Goal: Task Accomplishment & Management: Manage account settings

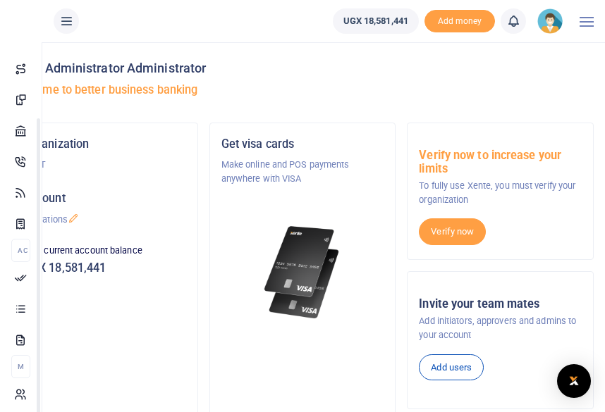
scroll to position [124, 0]
drag, startPoint x: 166, startPoint y: 316, endPoint x: 162, endPoint y: 420, distance: 104.4
click at [162, 412] on html "Start Dashboard M ake Payments Cards Xente Transfers Mobile Money Banks Airtime" at bounding box center [302, 374] width 605 height 748
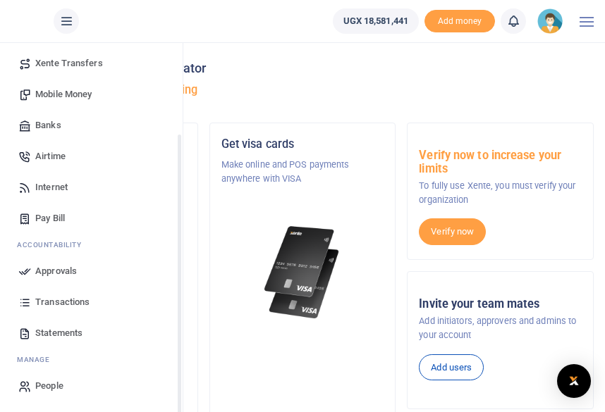
scroll to position [103, 0]
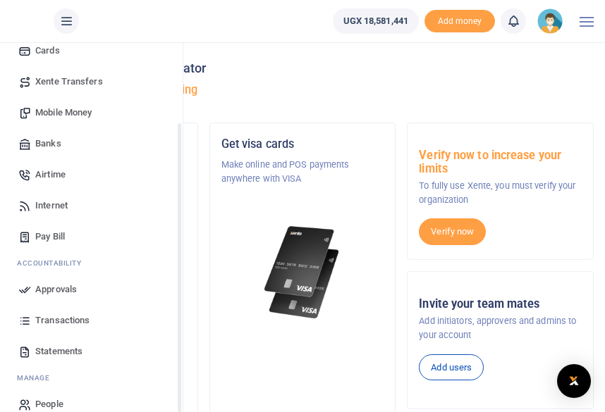
click at [63, 322] on span "Transactions" at bounding box center [62, 321] width 54 height 14
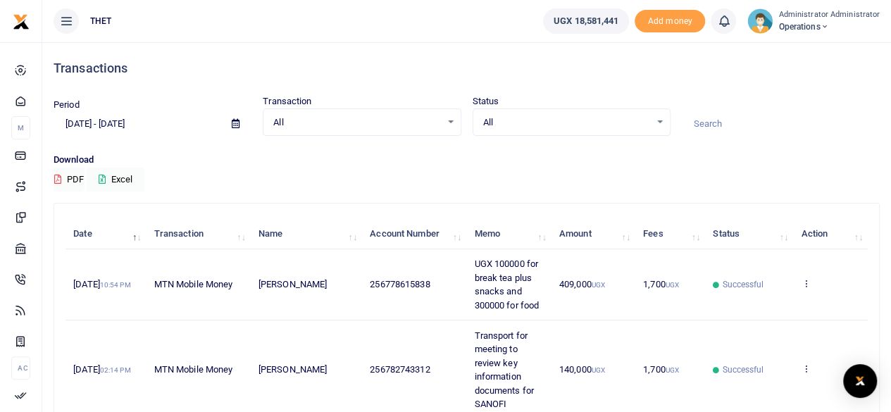
click at [83, 124] on input "09/15/2025 - 10/14/2025" at bounding box center [137, 124] width 167 height 24
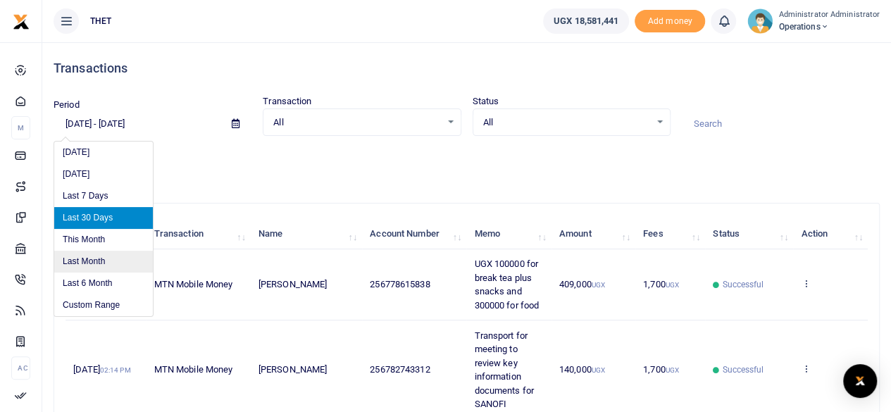
click at [78, 263] on li "Last Month" at bounding box center [103, 262] width 99 height 22
type input "09/01/2025 - 09/30/2025"
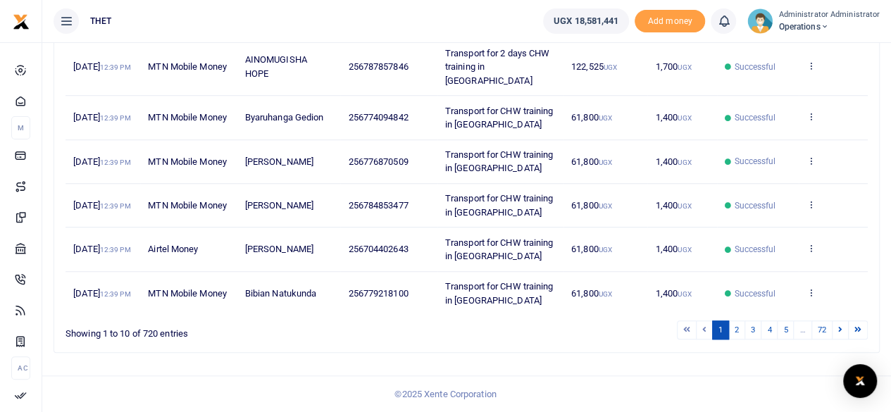
scroll to position [561, 0]
click at [615, 328] on link "3" at bounding box center [753, 330] width 17 height 19
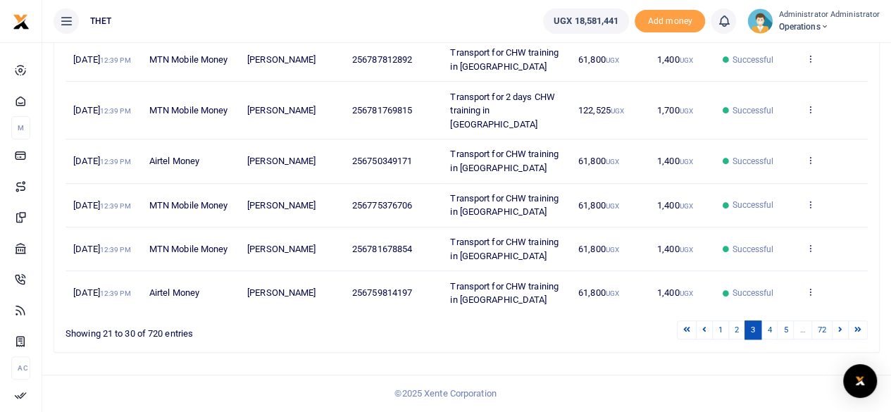
scroll to position [520, 0]
click at [615, 329] on link "4" at bounding box center [769, 330] width 17 height 19
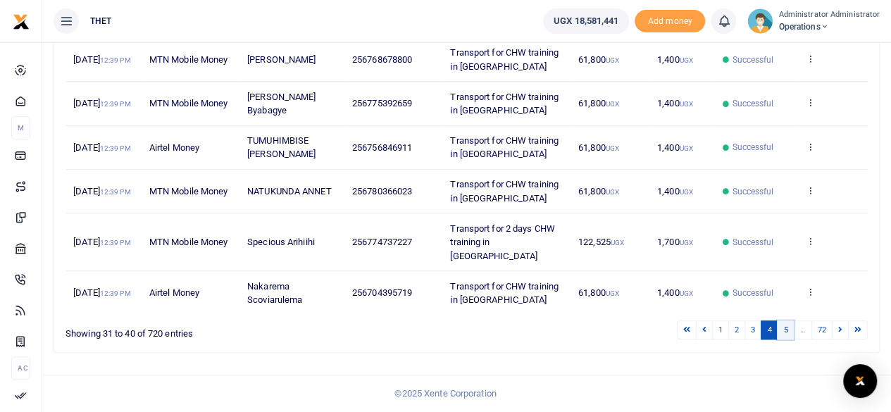
click at [615, 328] on link "5" at bounding box center [785, 330] width 17 height 19
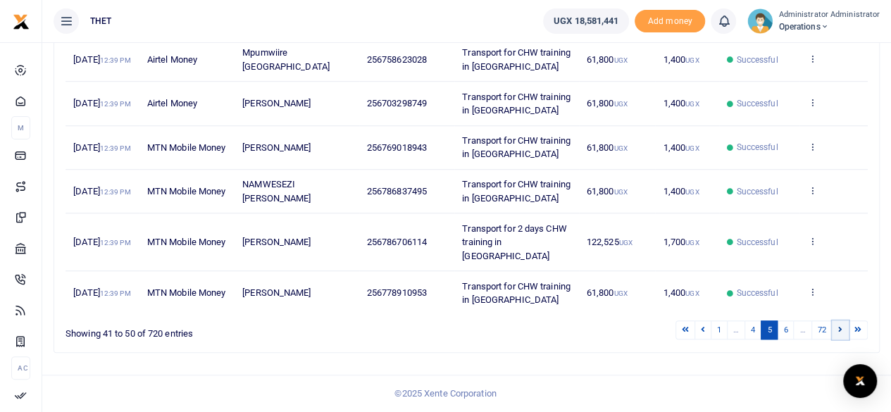
click at [615, 329] on link at bounding box center [840, 330] width 17 height 19
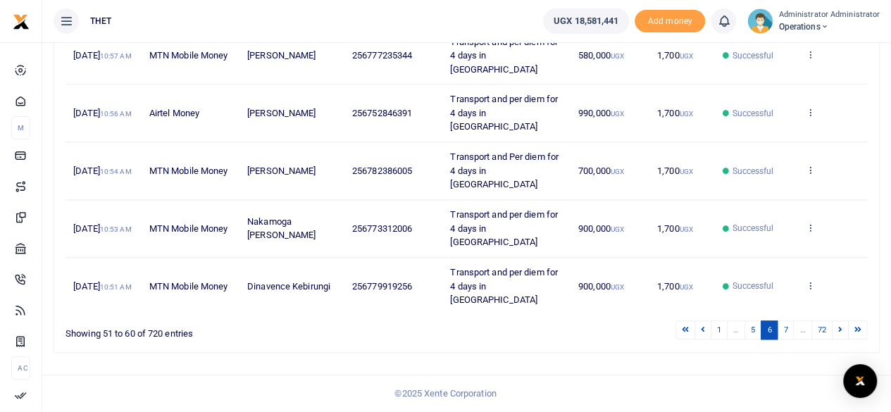
click at [615, 329] on link at bounding box center [840, 330] width 17 height 19
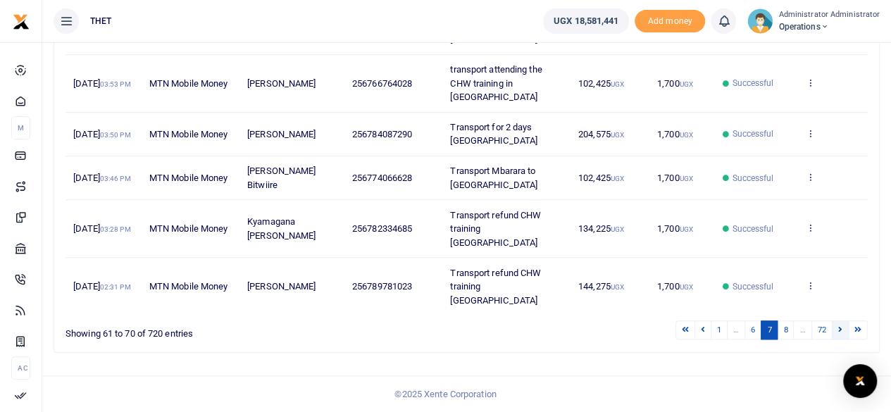
click at [615, 333] on icon at bounding box center [841, 330] width 4 height 8
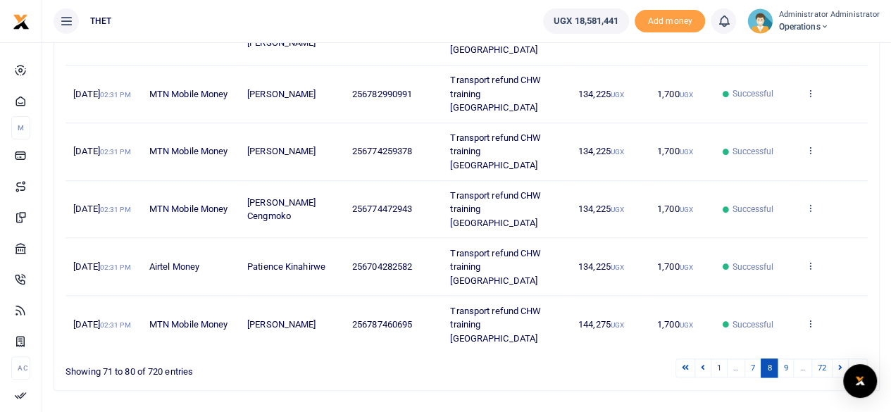
scroll to position [486, 0]
click at [615, 359] on link "72" at bounding box center [822, 368] width 21 height 19
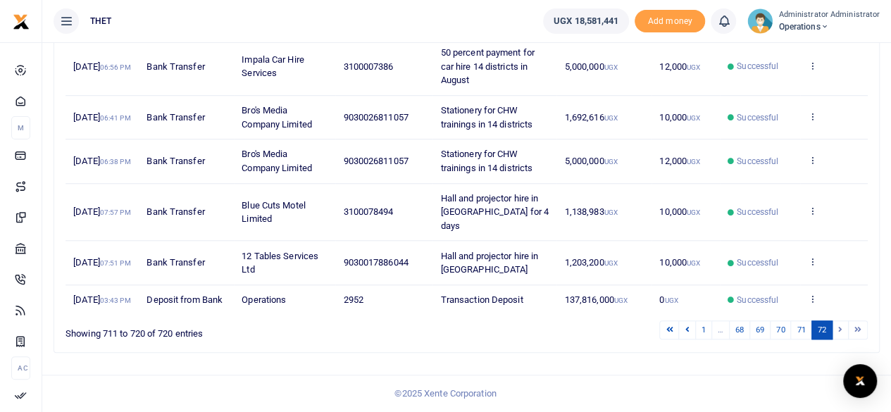
scroll to position [589, 0]
click at [615, 329] on icon at bounding box center [687, 330] width 4 height 8
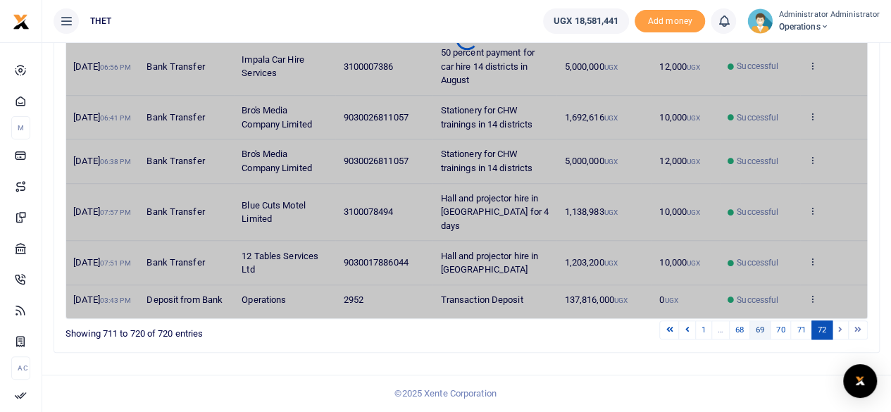
scroll to position [534, 0]
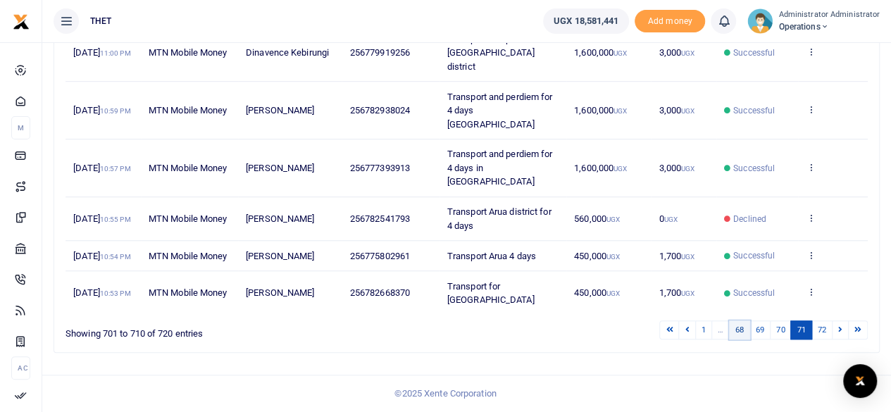
click at [615, 329] on link "68" at bounding box center [739, 330] width 21 height 19
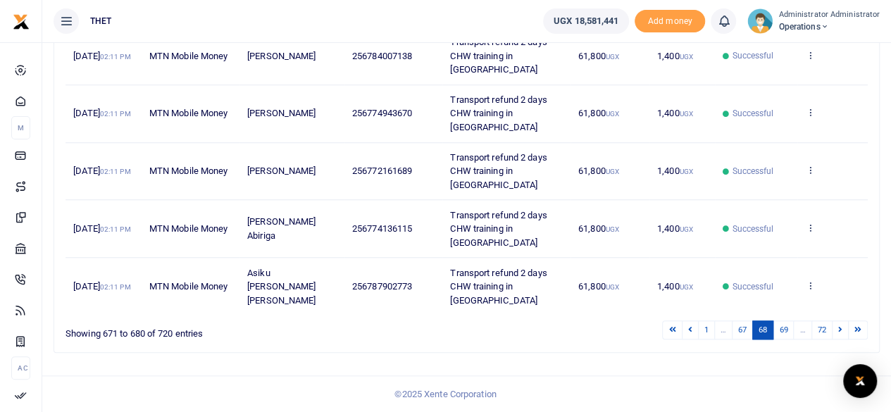
scroll to position [644, 0]
click at [615, 331] on icon at bounding box center [691, 330] width 4 height 8
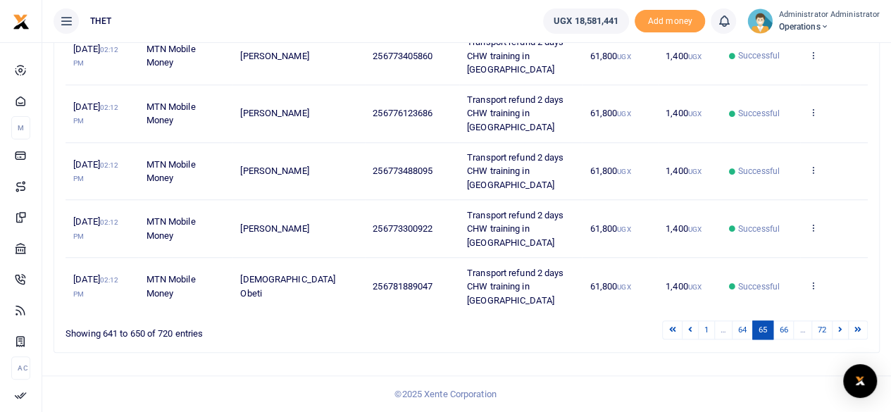
click at [615, 331] on icon at bounding box center [691, 330] width 4 height 8
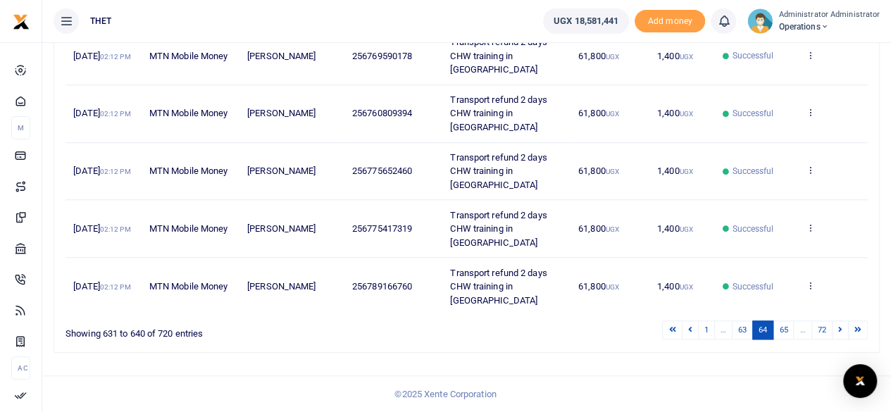
click at [615, 331] on icon at bounding box center [691, 330] width 4 height 8
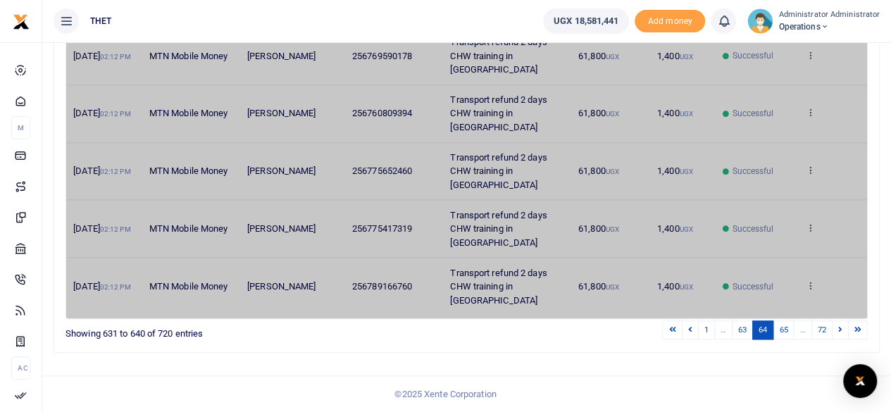
click at [615, 331] on icon at bounding box center [691, 330] width 4 height 8
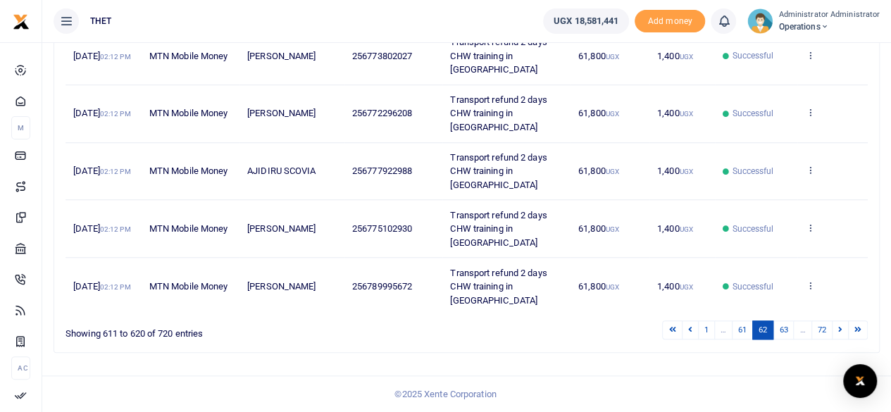
click at [615, 331] on icon at bounding box center [691, 330] width 4 height 8
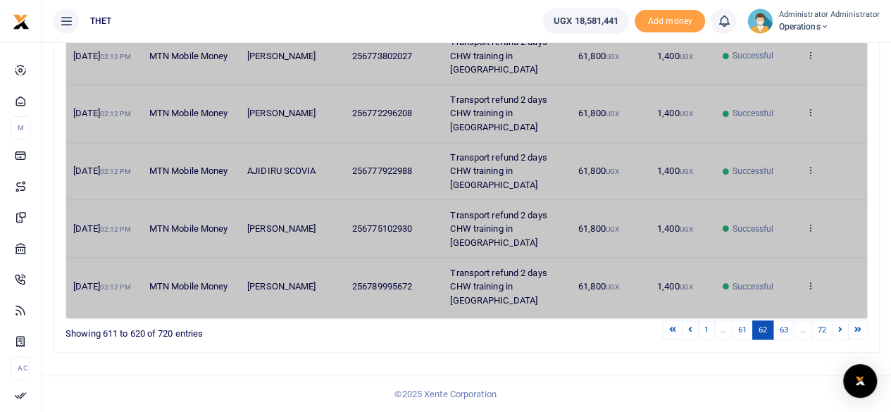
click at [615, 331] on icon at bounding box center [691, 330] width 4 height 8
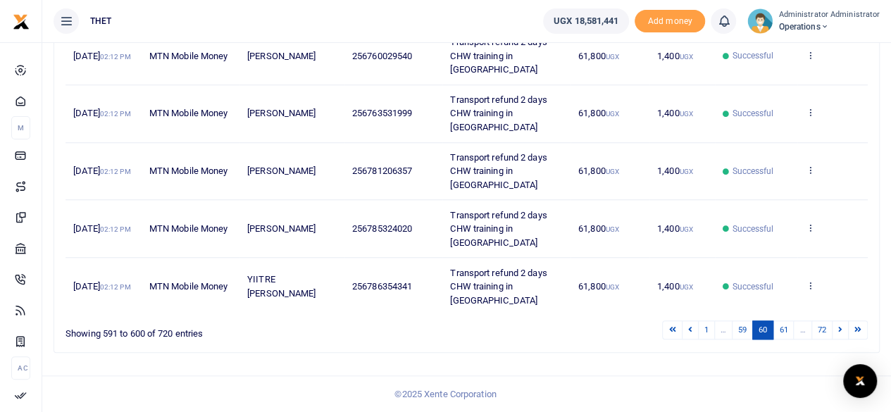
click at [615, 331] on icon at bounding box center [691, 330] width 4 height 8
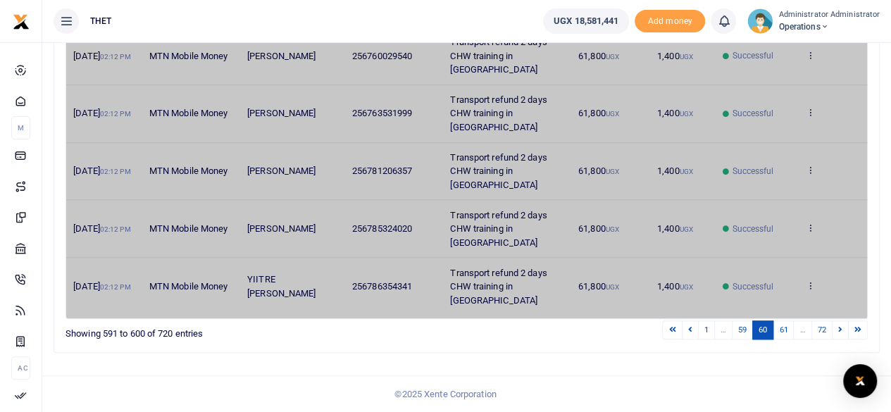
scroll to position [654, 0]
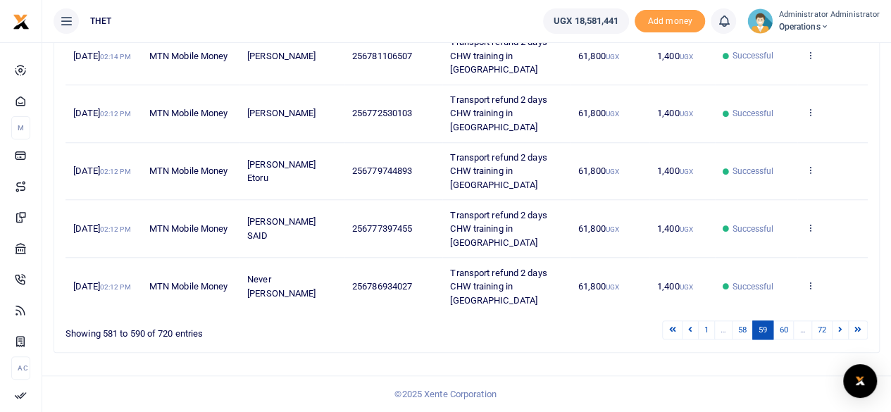
click at [615, 315] on td "1,400 UGX" at bounding box center [683, 286] width 66 height 57
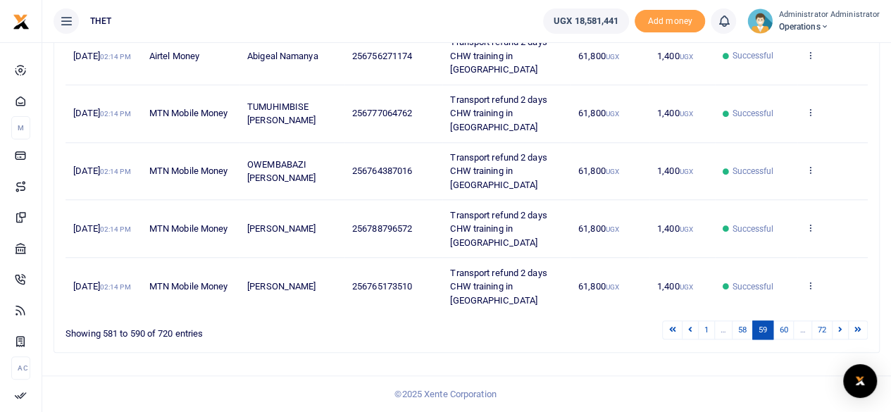
scroll to position [781, 0]
click at [615, 334] on link "58" at bounding box center [742, 330] width 21 height 19
click at [615, 328] on link "57" at bounding box center [742, 330] width 21 height 19
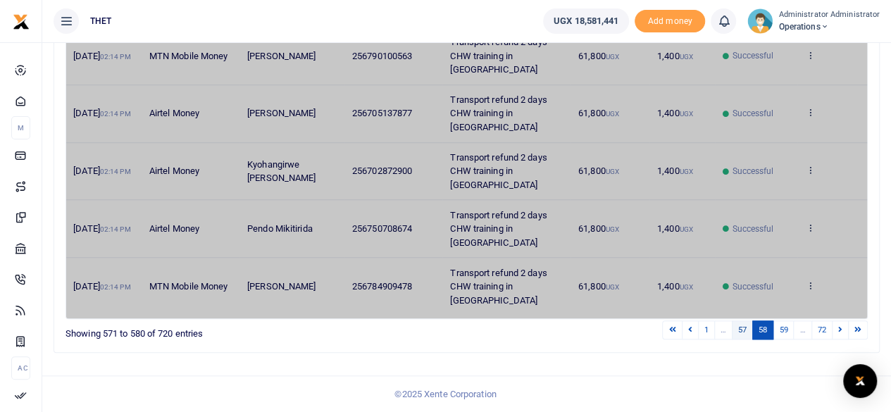
scroll to position [767, 0]
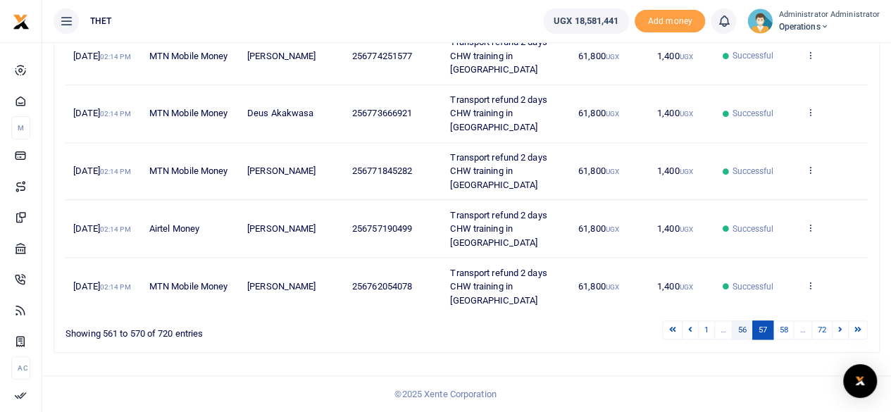
click at [615, 331] on link "56" at bounding box center [742, 330] width 21 height 19
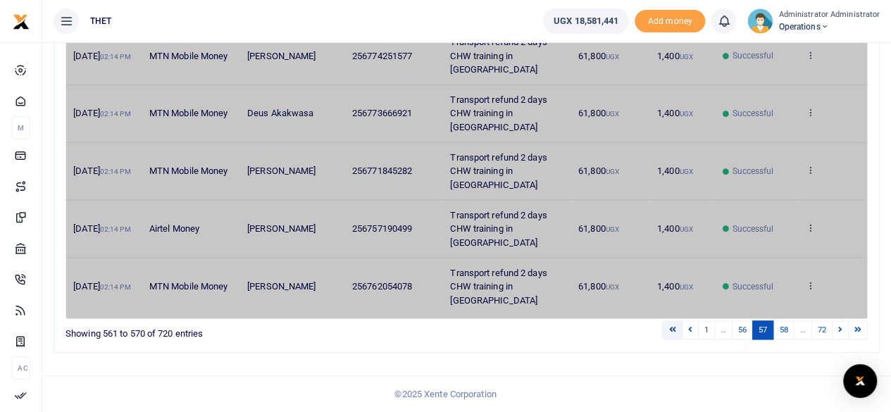
scroll to position [644, 0]
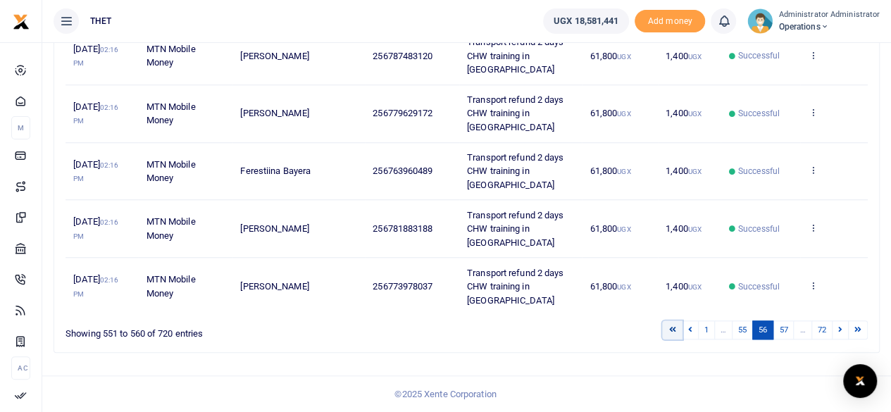
click at [615, 330] on icon at bounding box center [672, 330] width 7 height 8
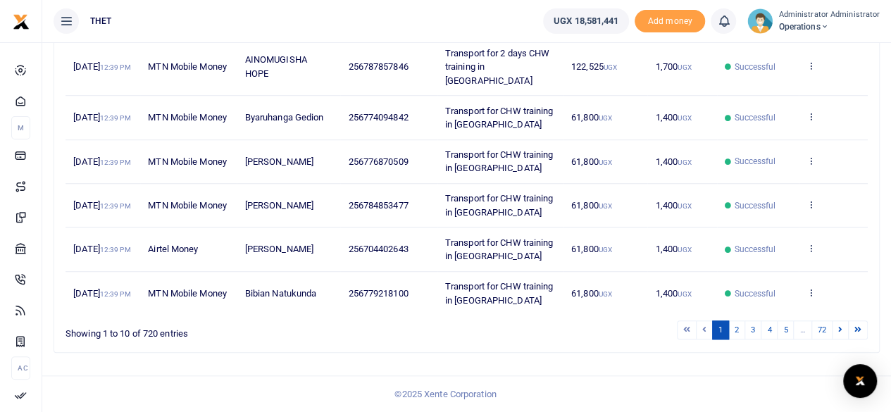
scroll to position [561, 0]
click at [615, 333] on li "…" at bounding box center [803, 330] width 18 height 19
click at [615, 331] on li "…" at bounding box center [803, 330] width 18 height 19
click at [615, 328] on link "5" at bounding box center [785, 330] width 17 height 19
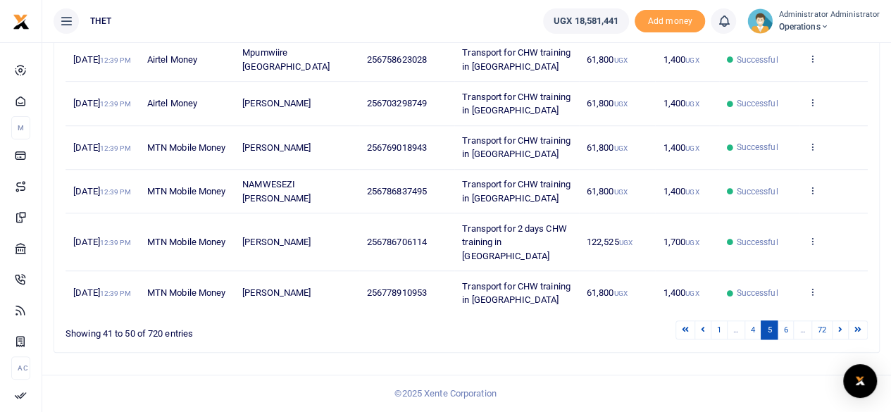
scroll to position [520, 0]
click at [615, 328] on link "6" at bounding box center [785, 330] width 17 height 19
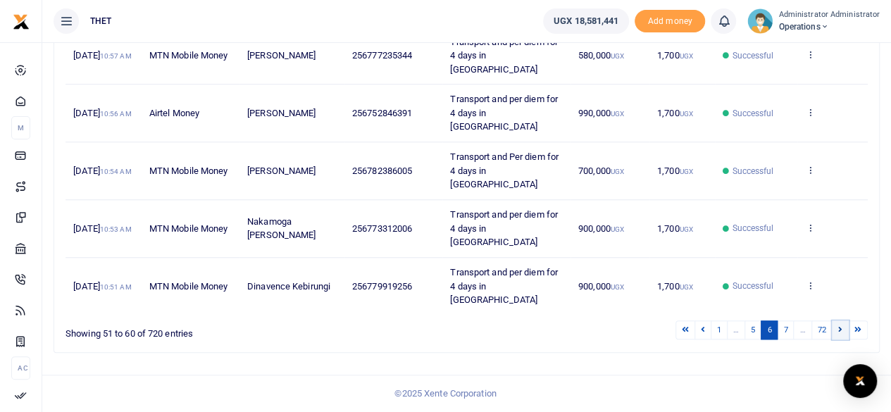
click at [615, 331] on icon at bounding box center [841, 330] width 4 height 8
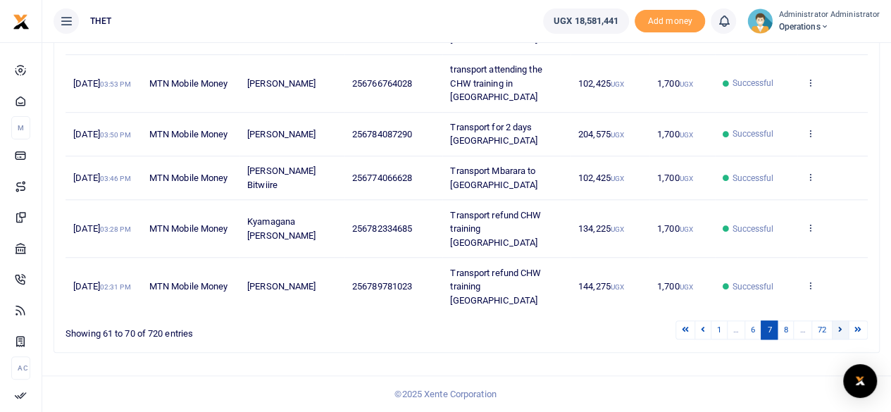
click at [615, 340] on link at bounding box center [840, 330] width 17 height 19
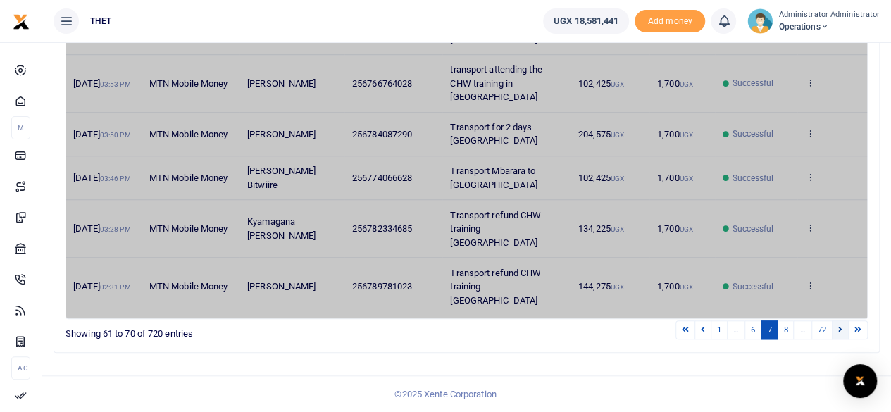
click at [615, 333] on icon at bounding box center [841, 330] width 4 height 8
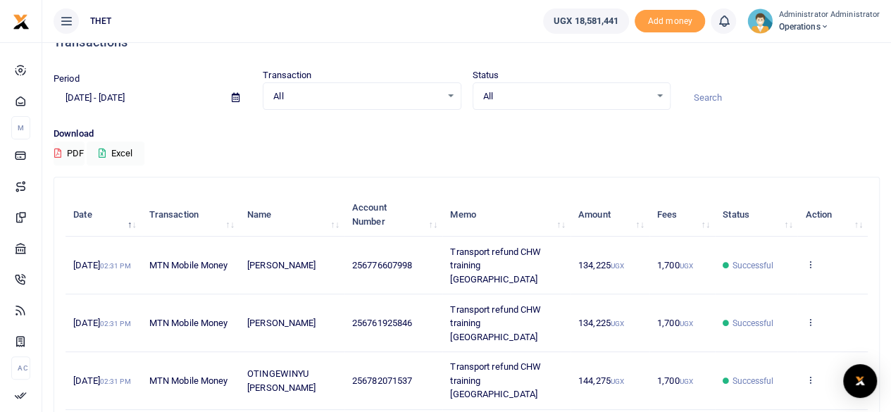
scroll to position [8, 0]
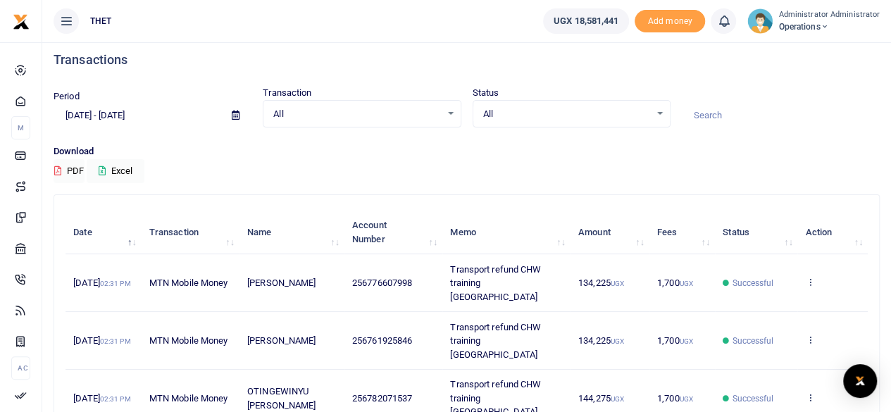
click at [615, 114] on div "All Select an option..." at bounding box center [572, 114] width 197 height 16
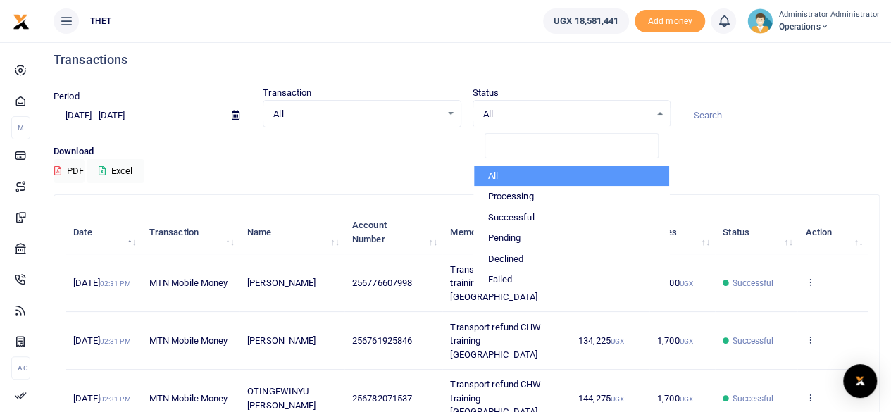
click at [450, 113] on div "All Select an option..." at bounding box center [362, 114] width 197 height 16
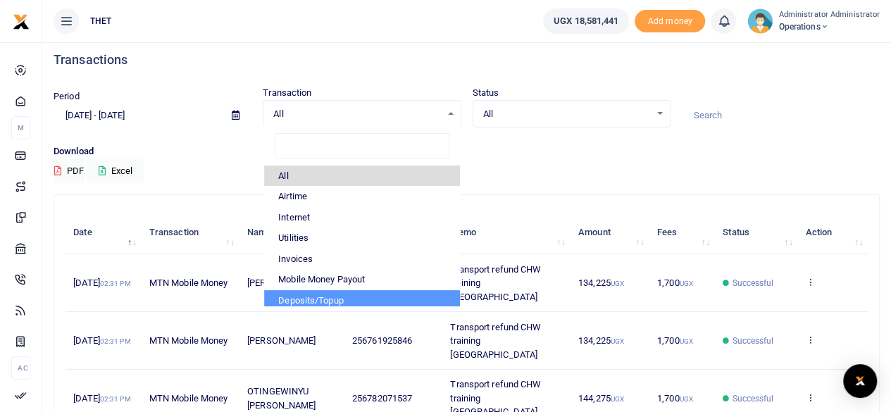
click at [369, 301] on li "Deposits/Topup" at bounding box center [361, 300] width 195 height 21
select select "TOPUP"
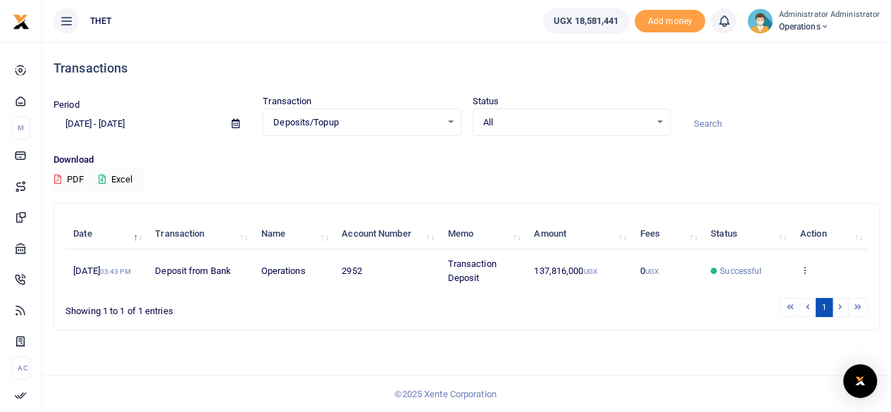
scroll to position [0, 0]
click at [455, 119] on div "Deposits/Topup Select an option..." at bounding box center [365, 123] width 199 height 16
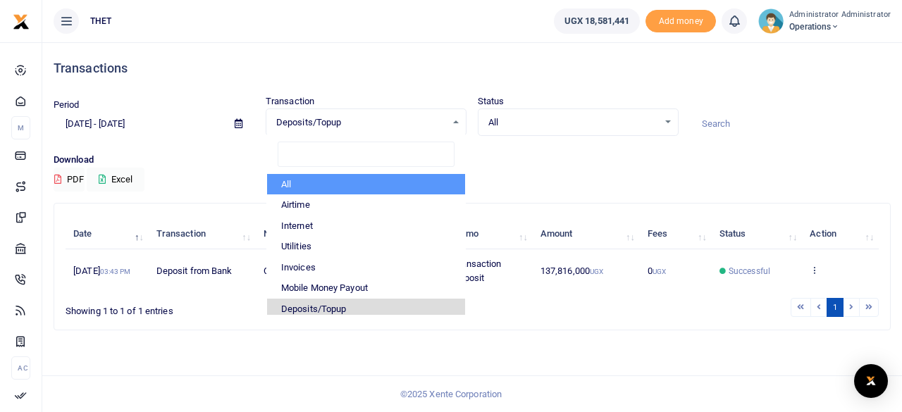
click at [615, 121] on div "All Select an option..." at bounding box center [578, 123] width 199 height 16
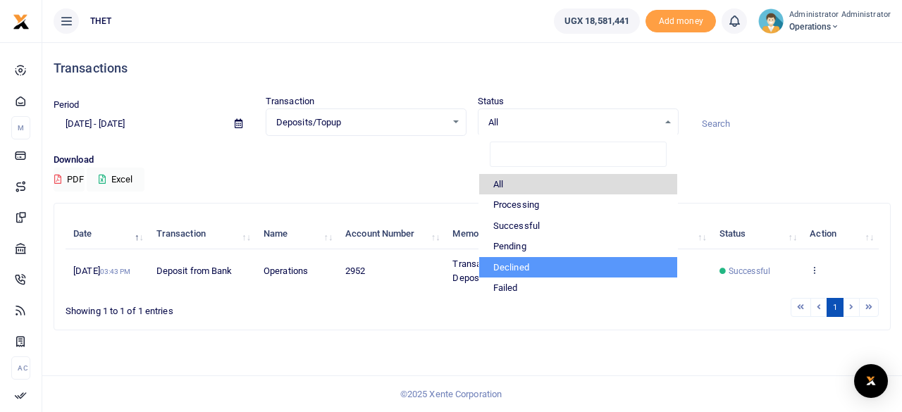
click at [513, 266] on li "Declined" at bounding box center [578, 267] width 198 height 21
select select "DECLINED"
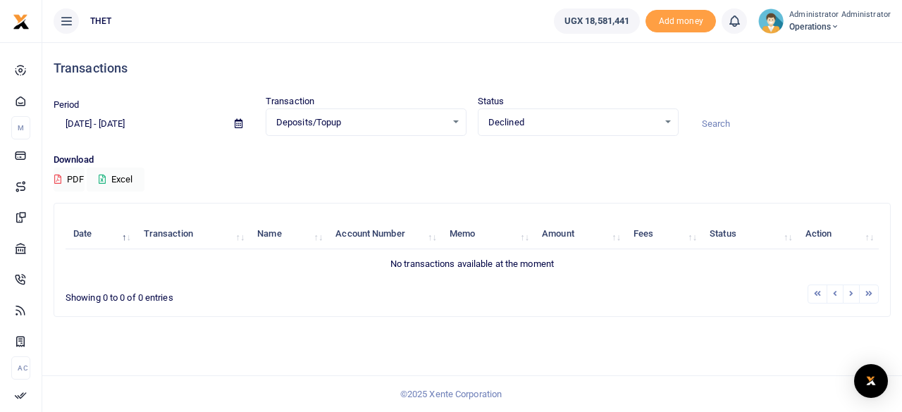
click at [615, 125] on div "Declined Select an option..." at bounding box center [578, 123] width 199 height 16
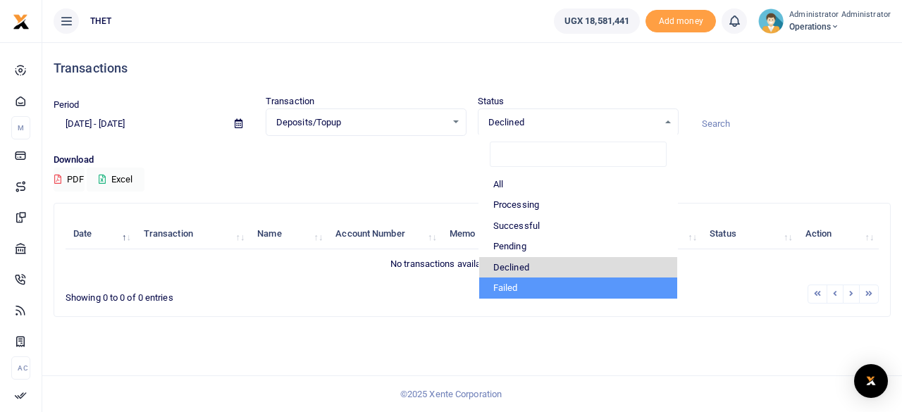
click at [513, 288] on li "Failed" at bounding box center [578, 288] width 198 height 21
select select "FAILED"
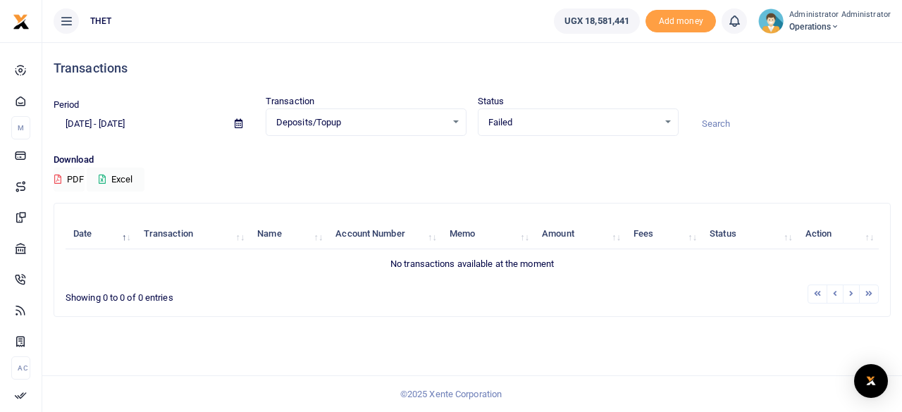
click at [75, 179] on button "PDF" at bounding box center [69, 180] width 31 height 24
click at [456, 121] on div "Deposits/Topup Select an option..." at bounding box center [365, 123] width 199 height 16
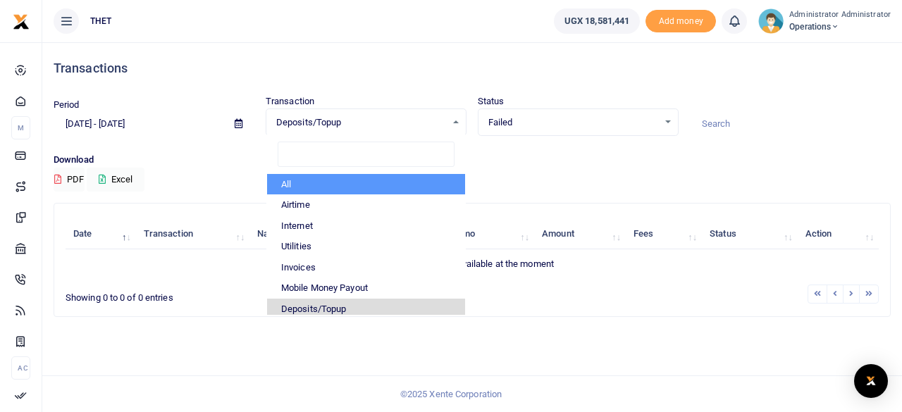
click at [307, 184] on li "All" at bounding box center [366, 184] width 198 height 21
select select
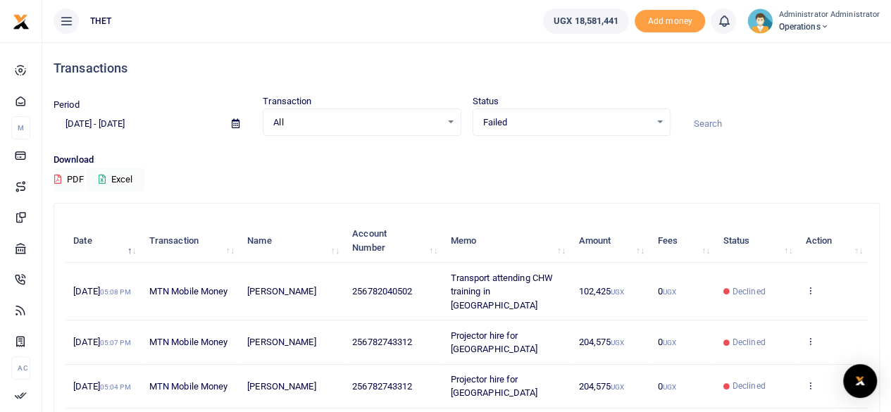
click at [615, 122] on div "Failed Select an option..." at bounding box center [572, 123] width 197 height 16
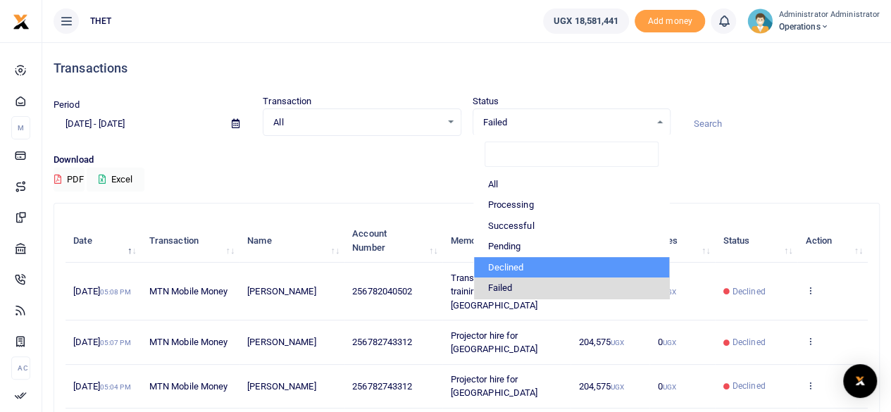
click at [544, 261] on li "Declined" at bounding box center [571, 267] width 195 height 21
select select "DECLINED"
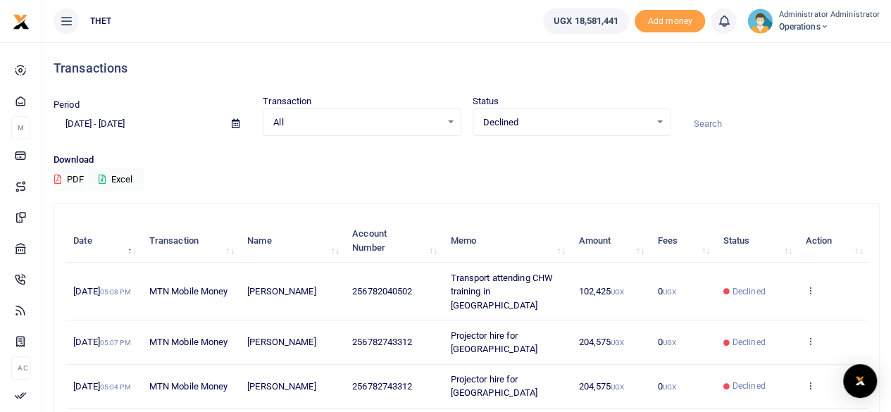
click at [615, 118] on div "Declined Select an option..." at bounding box center [572, 123] width 197 height 16
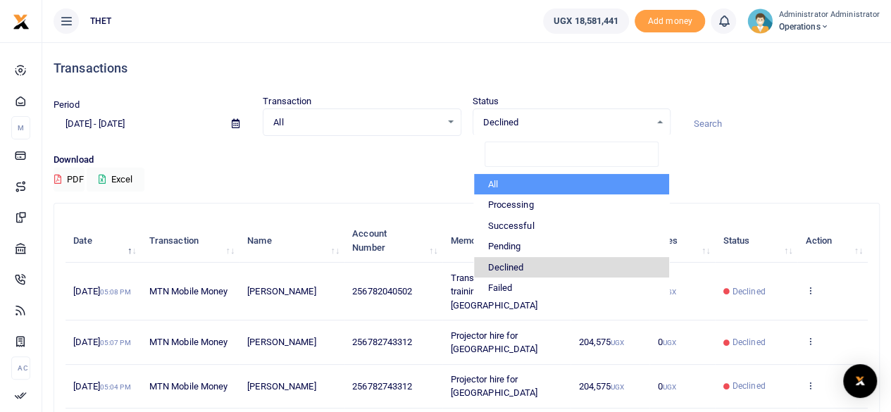
click at [558, 179] on li "All" at bounding box center [571, 184] width 195 height 21
select select
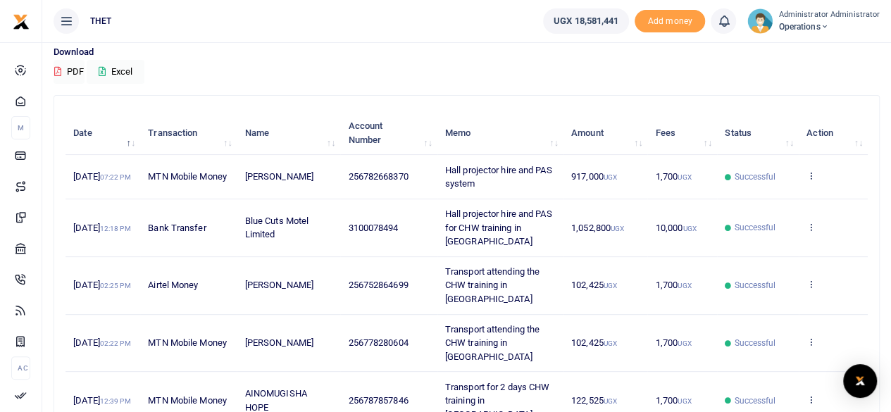
scroll to position [108, 0]
click at [70, 68] on button "PDF" at bounding box center [69, 72] width 31 height 24
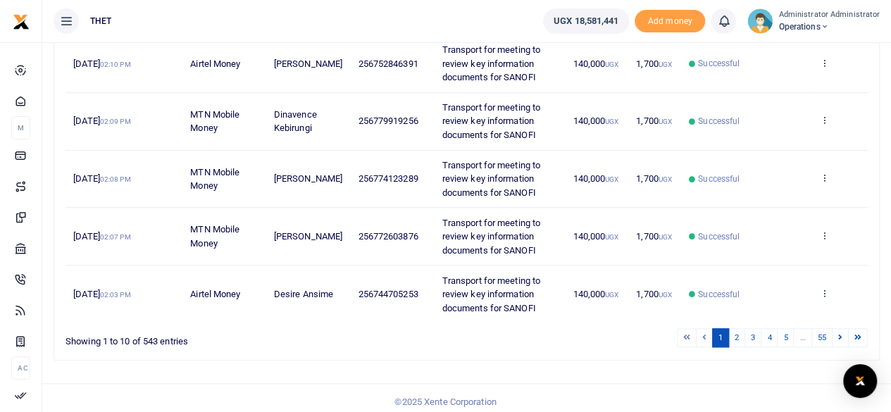
scroll to position [520, 0]
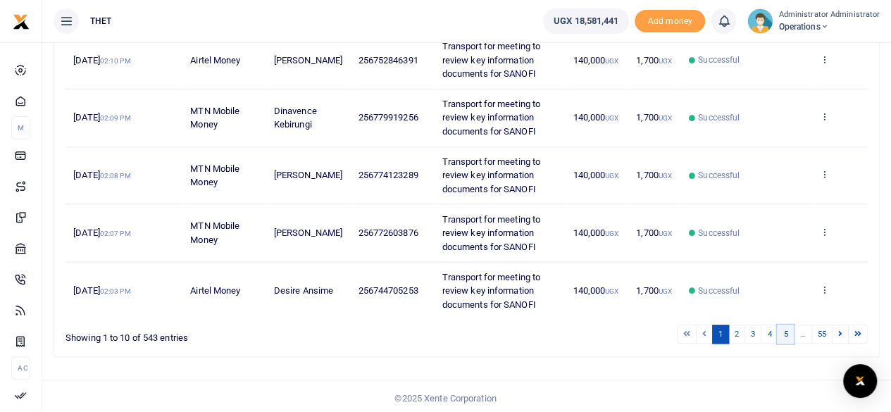
click at [788, 328] on link "5" at bounding box center [785, 334] width 17 height 19
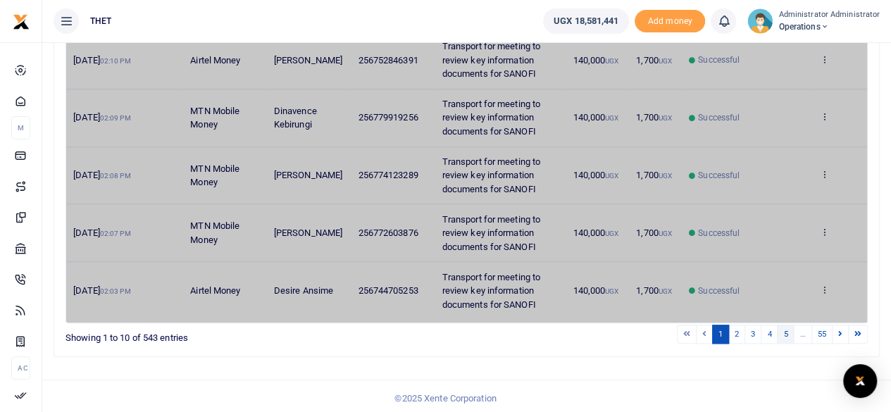
scroll to position [396, 0]
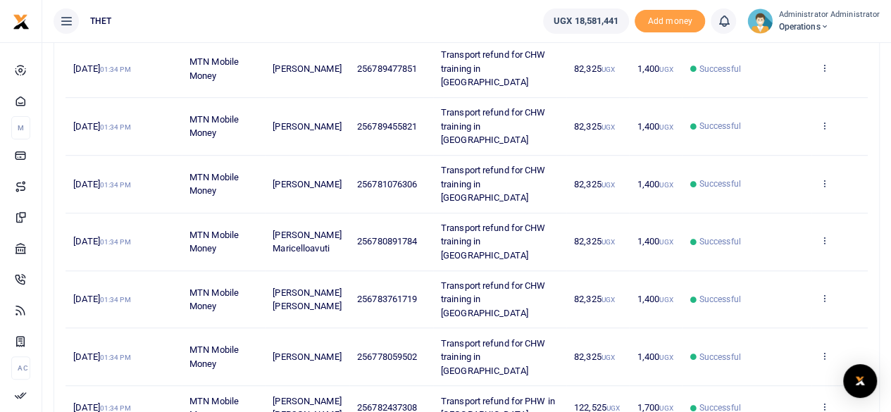
scroll to position [383, 0]
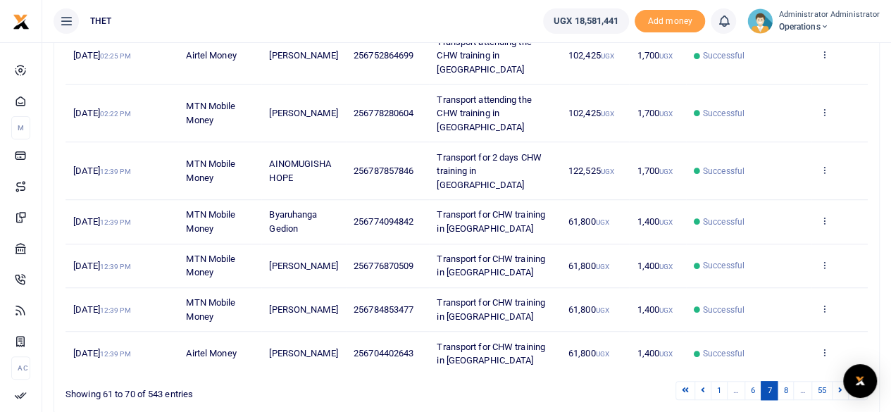
scroll to position [400, 0]
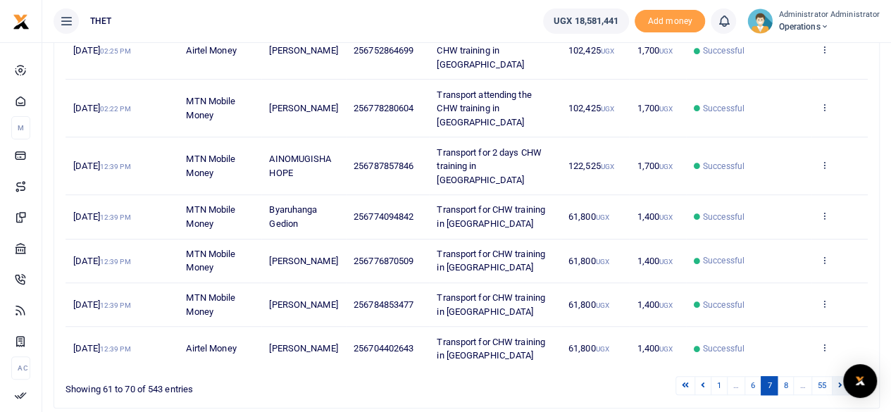
click at [841, 381] on icon at bounding box center [841, 385] width 4 height 8
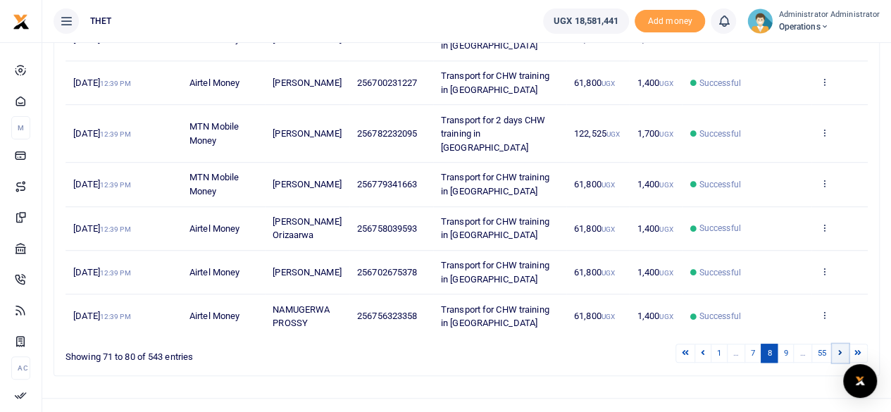
scroll to position [383, 0]
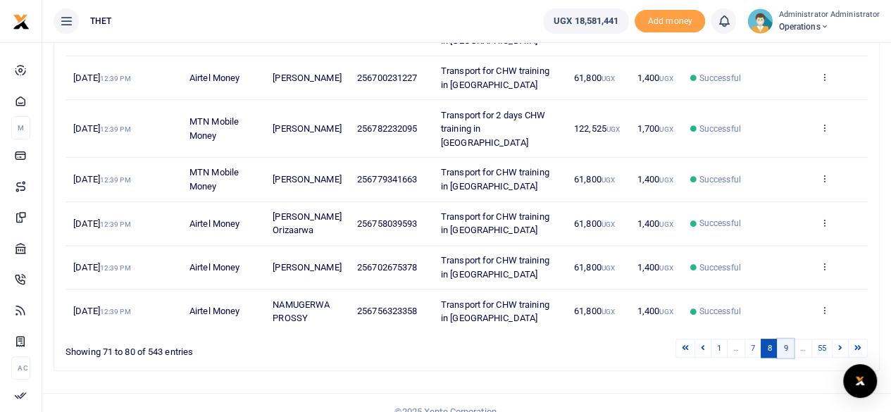
click at [789, 339] on link "9" at bounding box center [785, 348] width 17 height 19
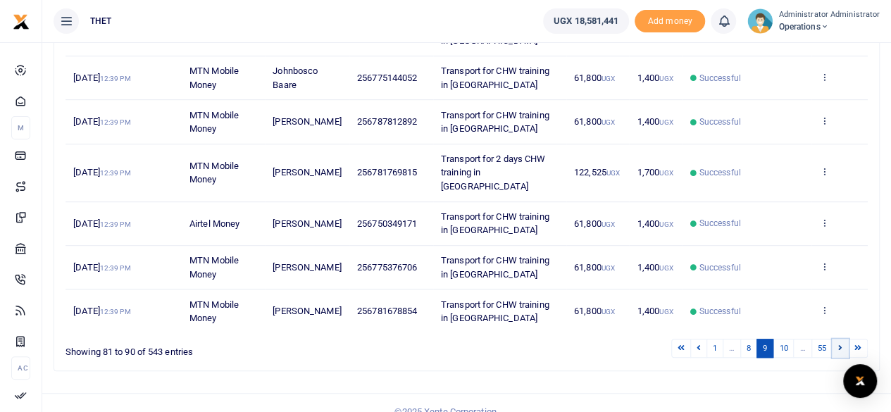
click at [837, 339] on link at bounding box center [840, 348] width 17 height 19
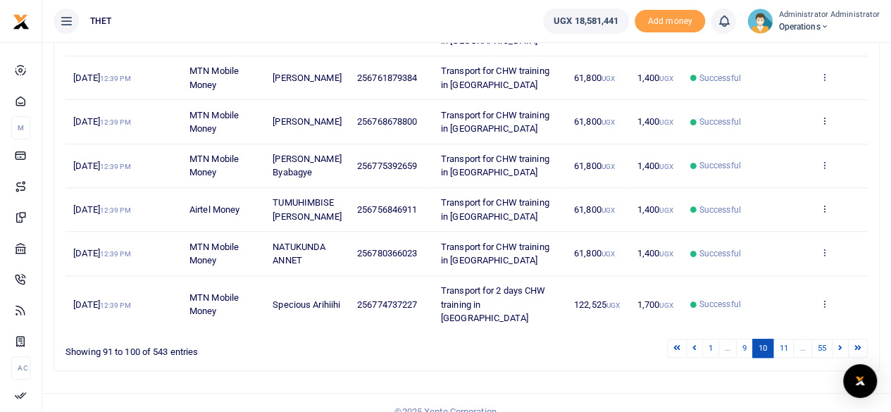
click at [837, 331] on div "Date Transaction Name Account Number Memo Amount Fees Status Action 24th Sep 20…" at bounding box center [467, 84] width 803 height 505
click at [840, 344] on icon at bounding box center [841, 348] width 4 height 8
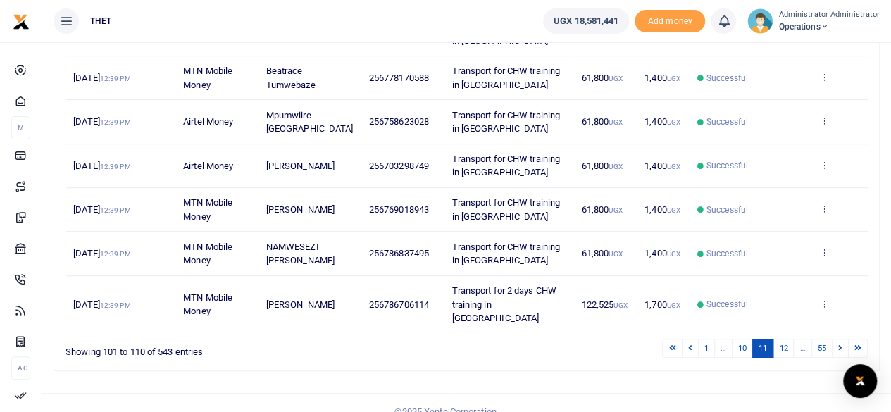
click at [840, 343] on div "Search: Date Transaction Name Account Number Memo Amount Fees Status Action 24t…" at bounding box center [466, 96] width 825 height 550
click at [843, 344] on icon at bounding box center [841, 348] width 4 height 8
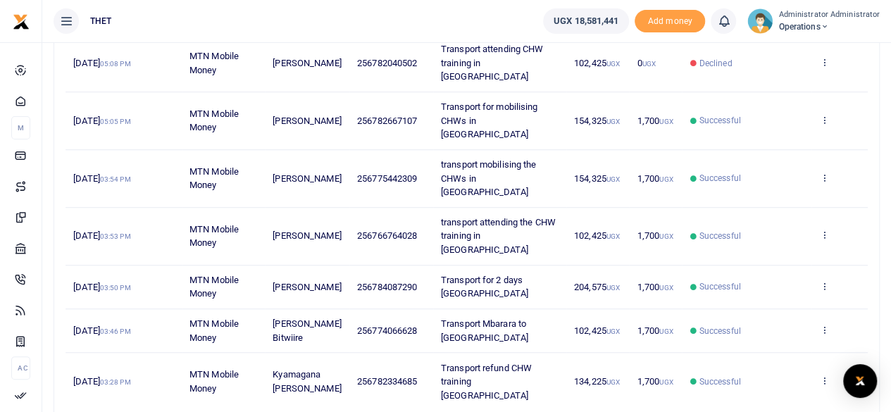
scroll to position [410, 0]
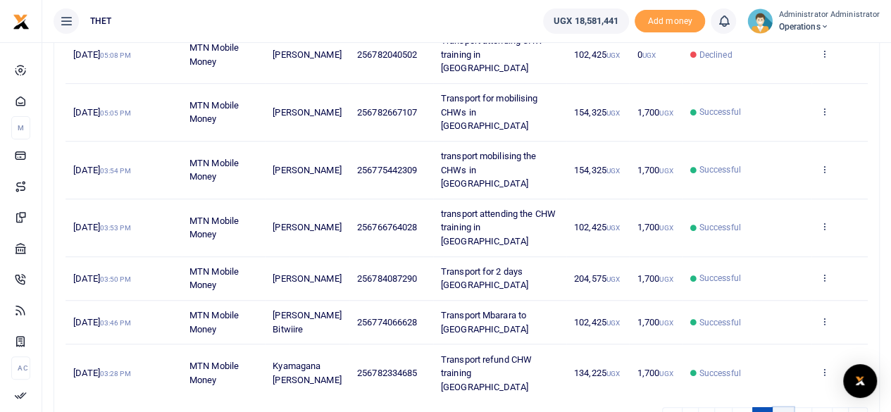
click at [786, 407] on link "14" at bounding box center [783, 416] width 21 height 19
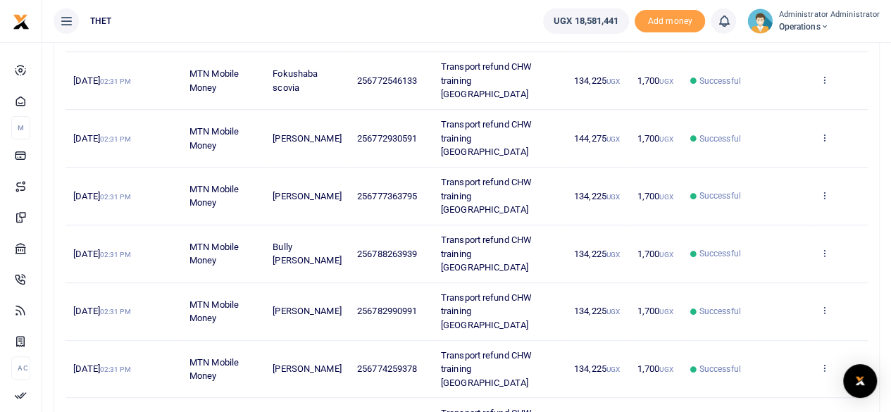
scroll to position [383, 0]
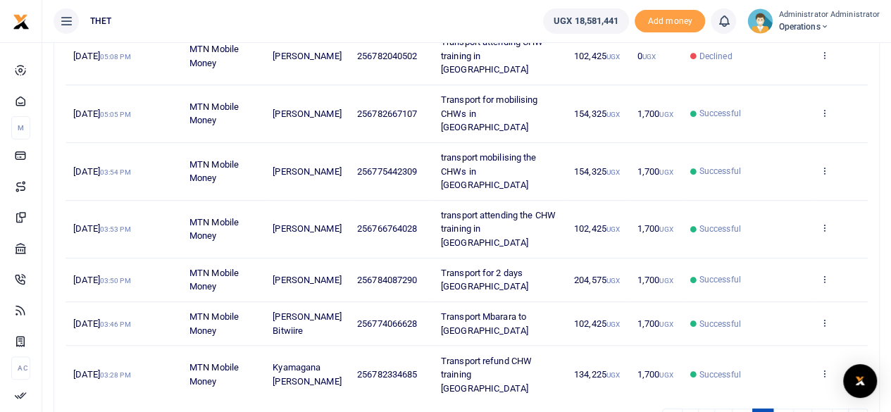
scroll to position [410, 0]
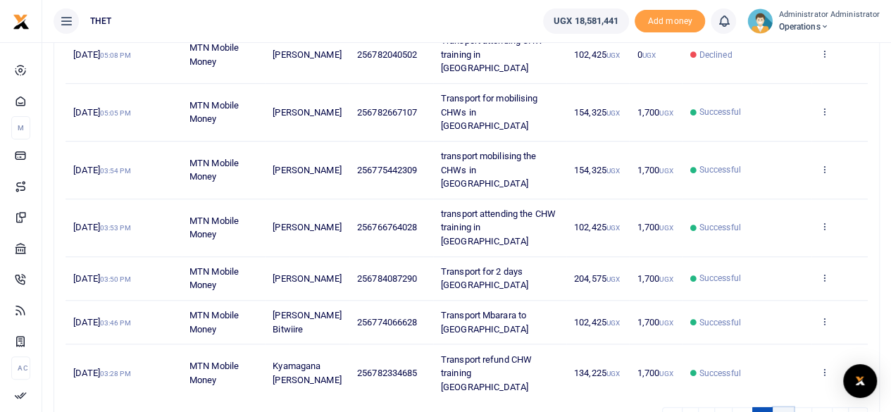
click at [787, 407] on link "14" at bounding box center [783, 416] width 21 height 19
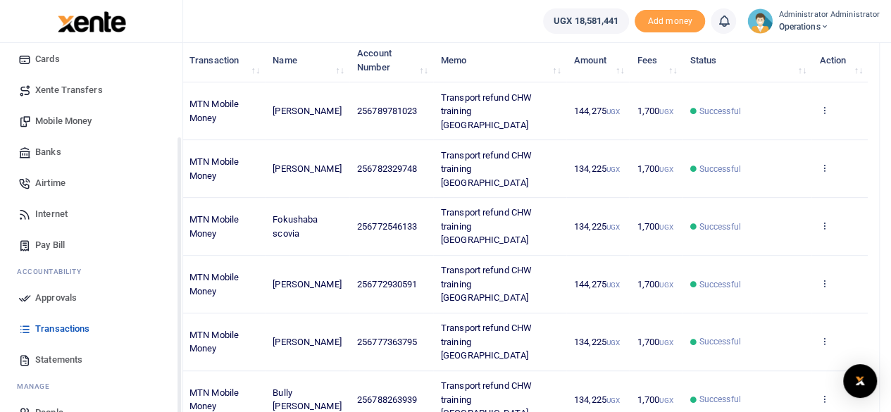
scroll to position [121, 0]
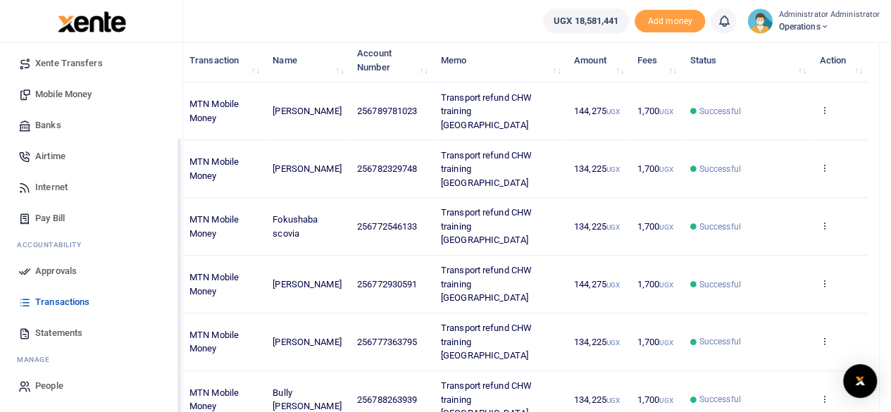
drag, startPoint x: 178, startPoint y: 282, endPoint x: 173, endPoint y: 393, distance: 111.5
click at [173, 393] on div "Start Dashboard M ake Payments Cards Xente Transfers Mobile Money Banks Airtime…" at bounding box center [91, 249] width 183 height 412
click at [68, 330] on span "Statements" at bounding box center [58, 333] width 47 height 14
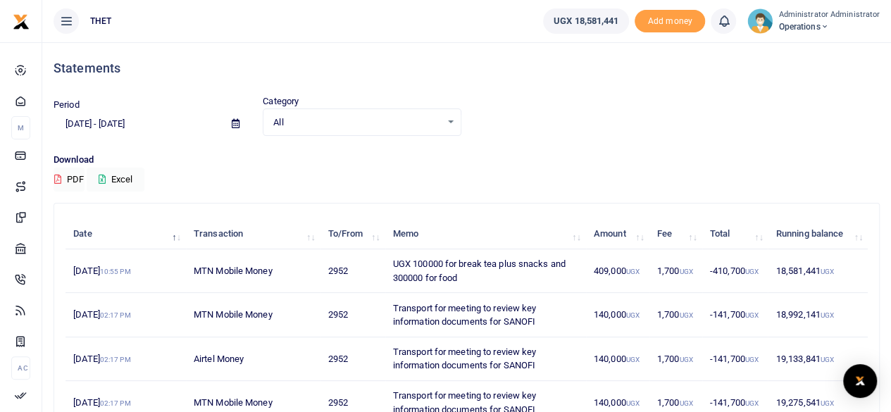
click at [93, 122] on input "09/15/2025 - 10/14/2025" at bounding box center [137, 124] width 167 height 24
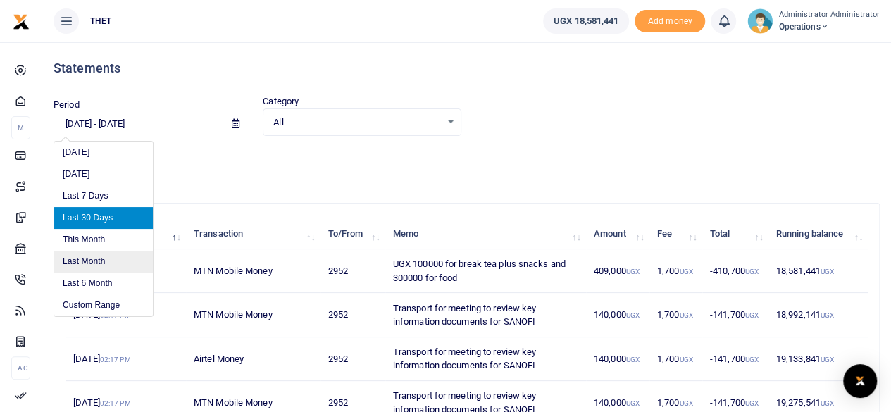
click at [79, 260] on li "Last Month" at bounding box center [103, 262] width 99 height 22
type input "09/01/2025 - 09/30/2025"
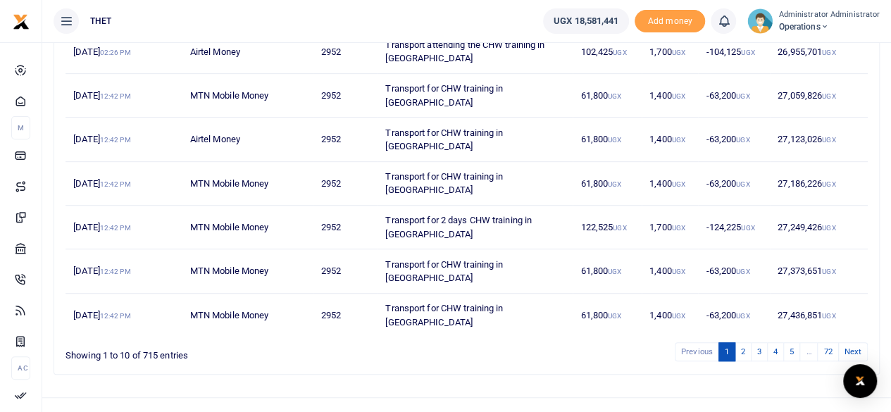
scroll to position [355, 0]
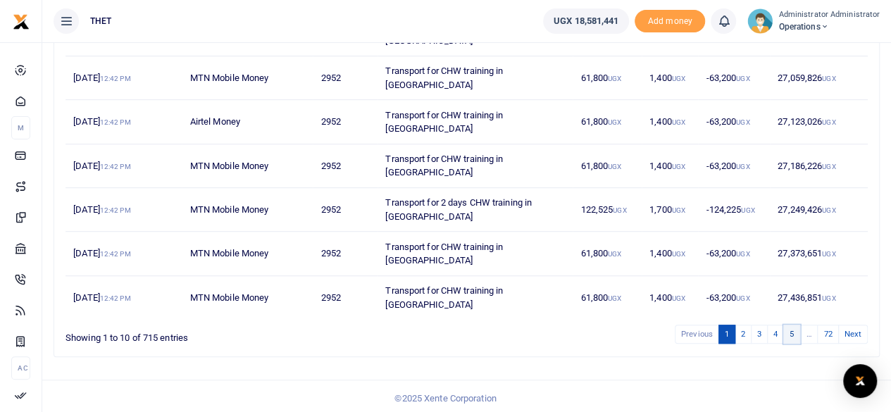
click at [794, 330] on link "5" at bounding box center [792, 334] width 17 height 19
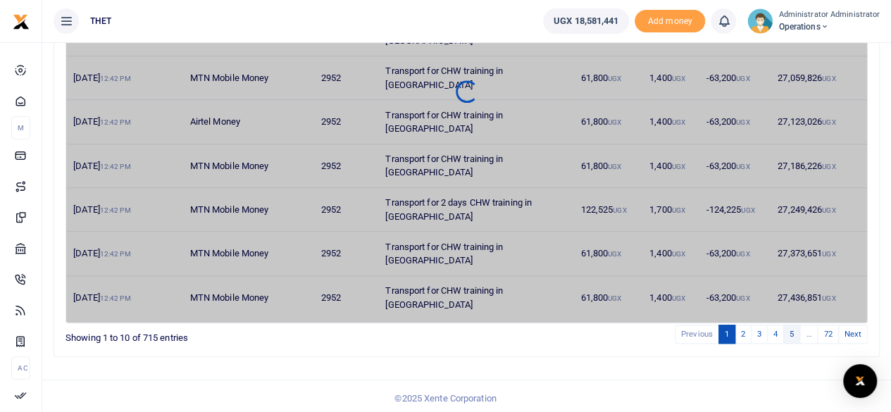
scroll to position [245, 0]
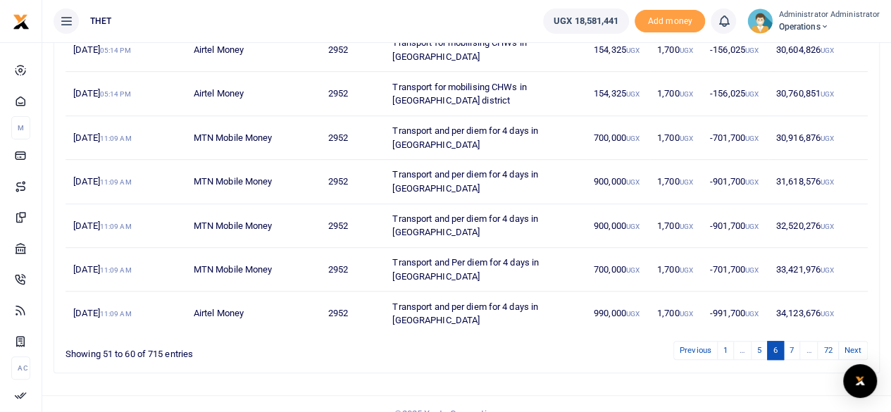
scroll to position [355, 0]
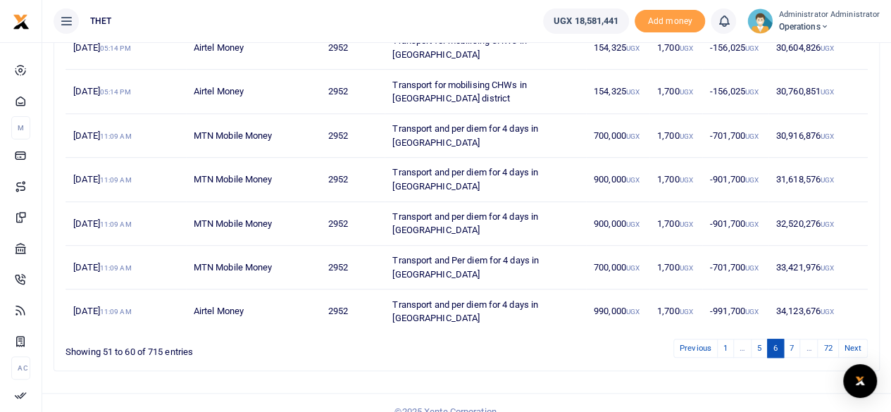
click at [853, 339] on link "Next" at bounding box center [854, 348] width 30 height 19
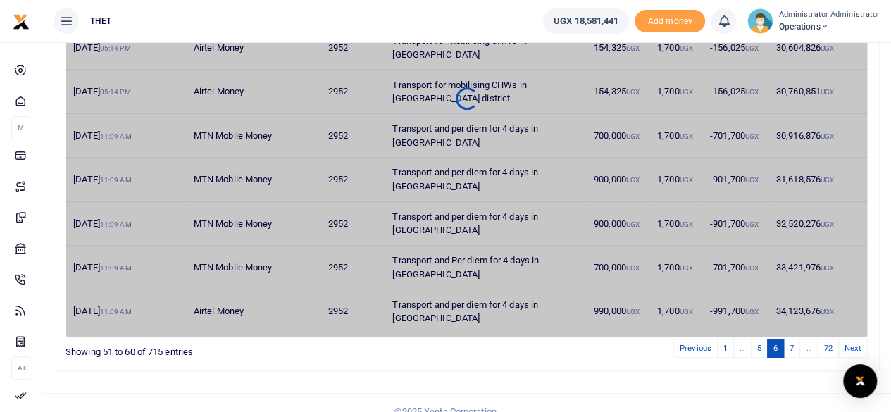
scroll to position [273, 0]
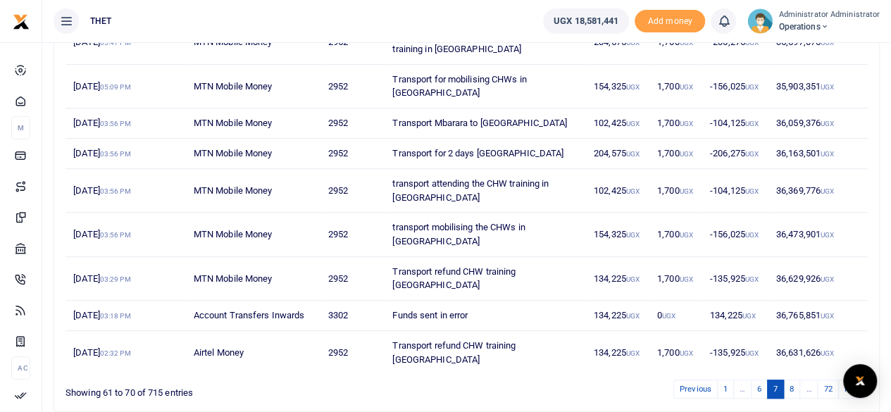
click at [853, 380] on link "Next" at bounding box center [854, 389] width 30 height 19
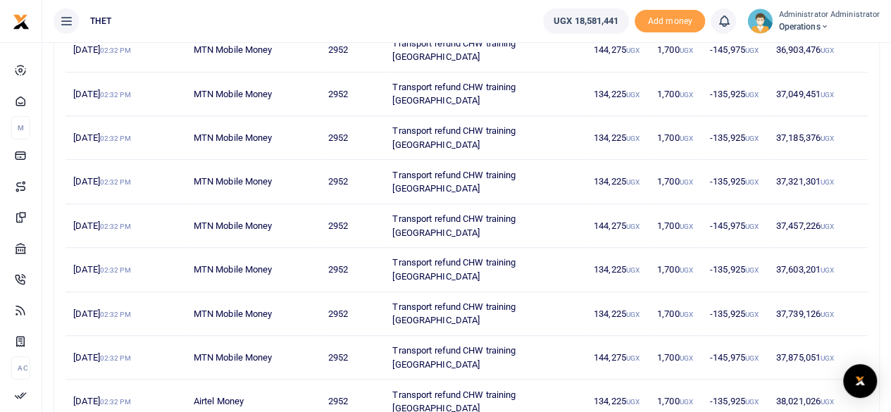
scroll to position [275, 0]
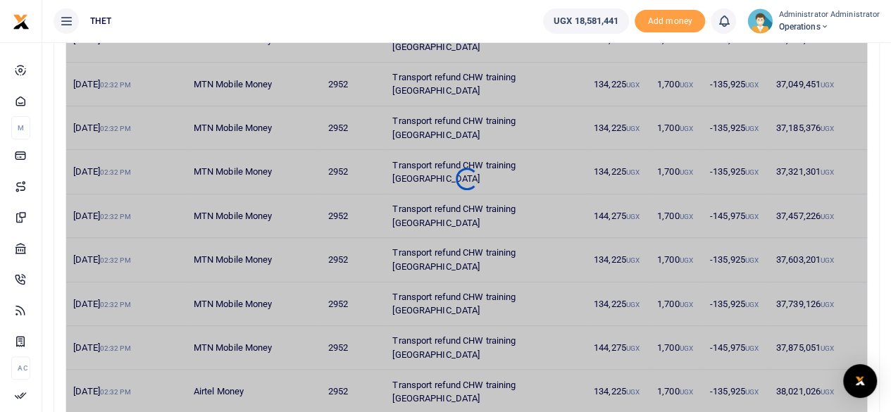
scroll to position [273, 0]
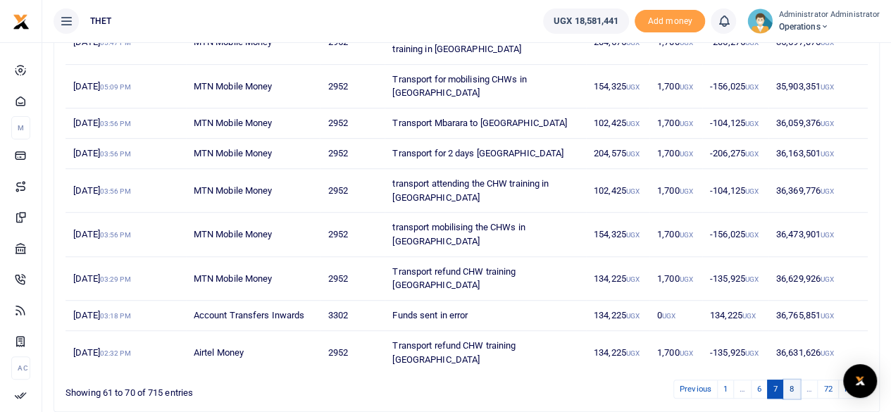
click at [789, 380] on link "8" at bounding box center [792, 389] width 17 height 19
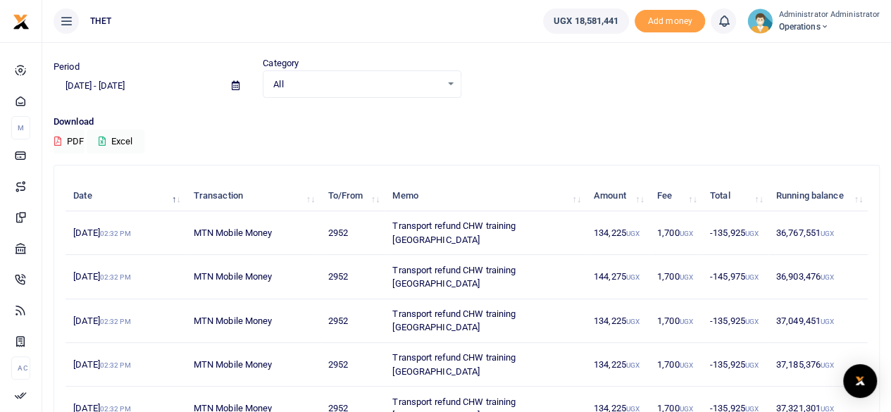
scroll to position [0, 0]
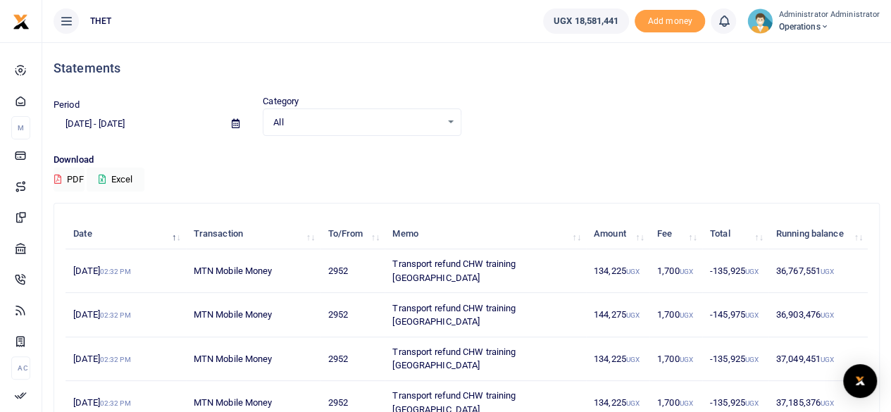
click at [103, 123] on input "09/01/2025 - 09/30/2025" at bounding box center [137, 124] width 167 height 24
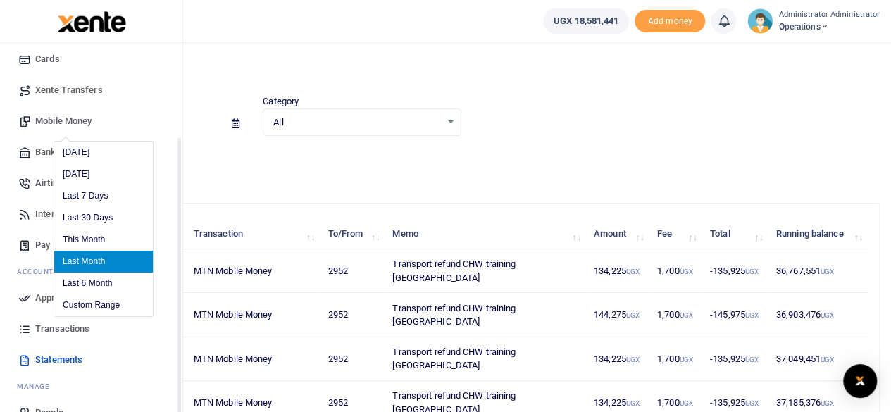
scroll to position [121, 0]
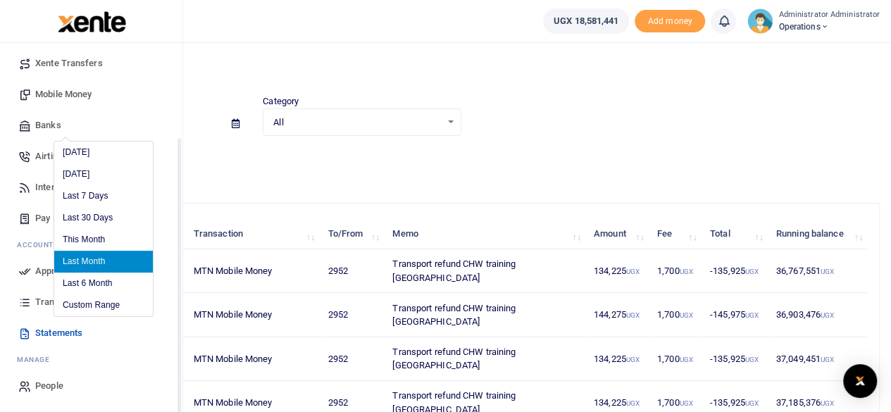
drag, startPoint x: 179, startPoint y: 243, endPoint x: 174, endPoint y: 378, distance: 134.7
click at [174, 378] on div "Start Dashboard M ake Payments Cards Xente Transfers Mobile Money Banks Airtime…" at bounding box center [91, 249] width 183 height 412
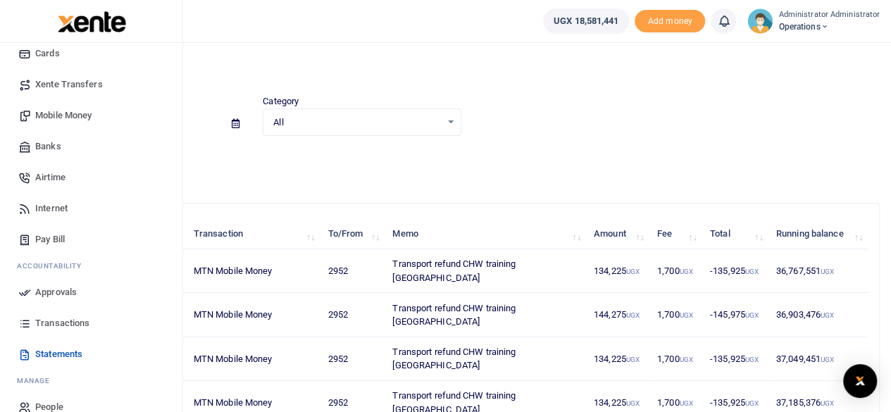
click at [48, 322] on span "Transactions" at bounding box center [62, 323] width 54 height 14
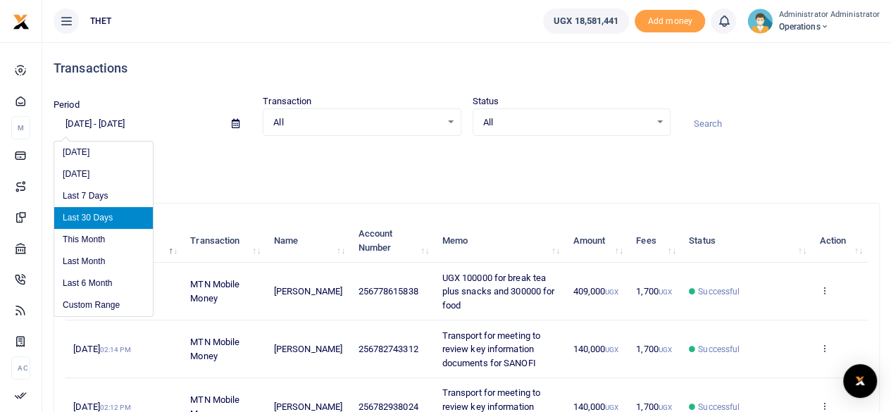
click at [89, 126] on input "[DATE] - [DATE]" at bounding box center [137, 124] width 167 height 24
click at [89, 127] on input "[DATE] - [DATE]" at bounding box center [137, 124] width 167 height 24
click at [94, 304] on li "Custom Range" at bounding box center [103, 306] width 99 height 22
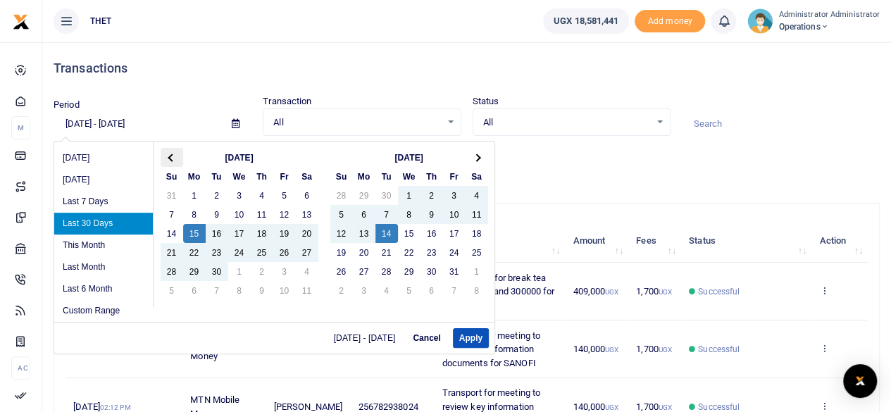
click at [170, 159] on span at bounding box center [172, 158] width 8 height 8
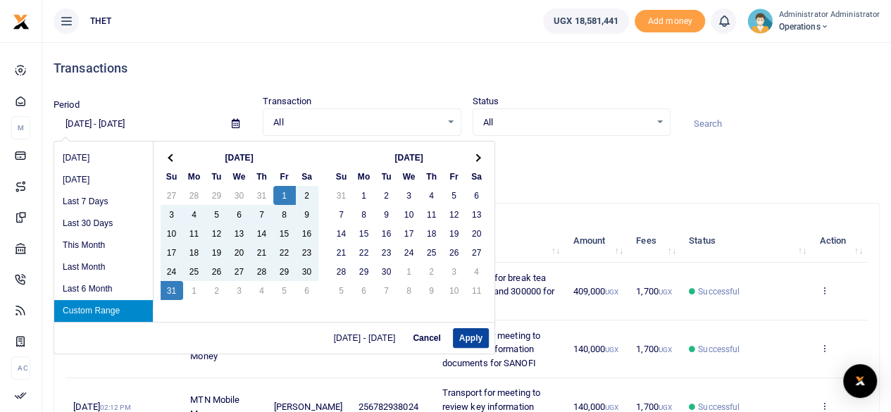
click at [466, 339] on button "Apply" at bounding box center [471, 338] width 36 height 20
type input "[DATE] - [DATE]"
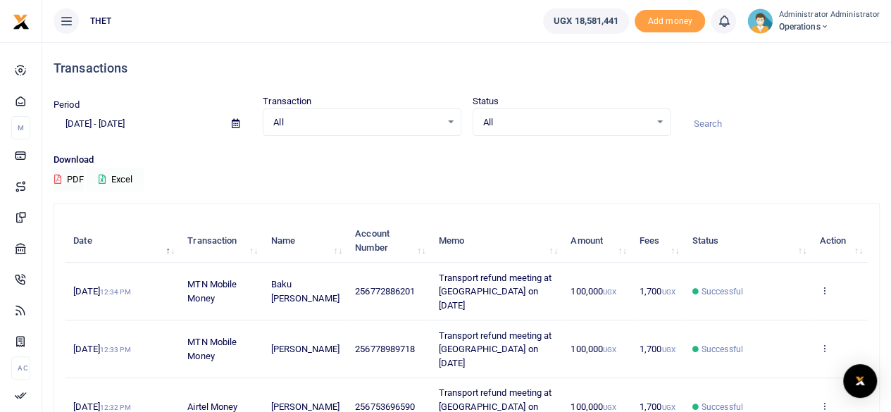
click at [118, 177] on button "Excel" at bounding box center [116, 180] width 58 height 24
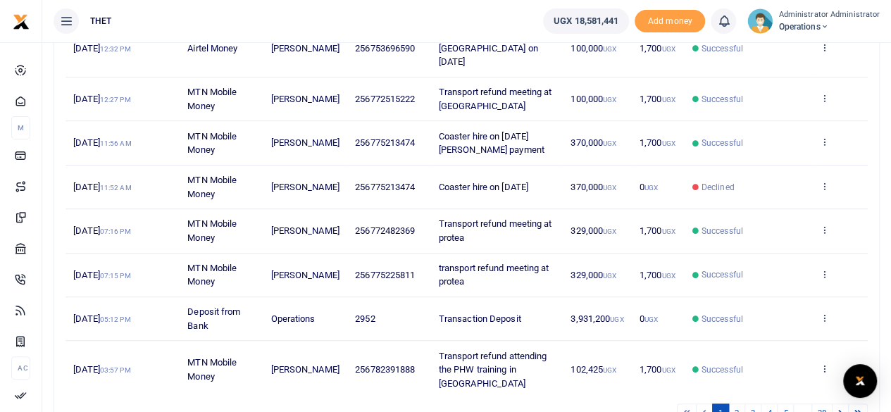
scroll to position [357, 0]
